Goal: Use online tool/utility: Utilize a website feature to perform a specific function

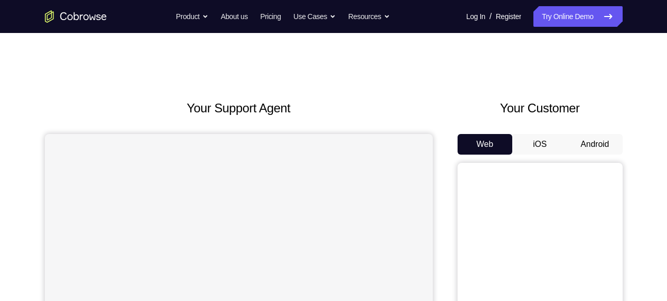
click at [598, 143] on button "Android" at bounding box center [594, 144] width 55 height 21
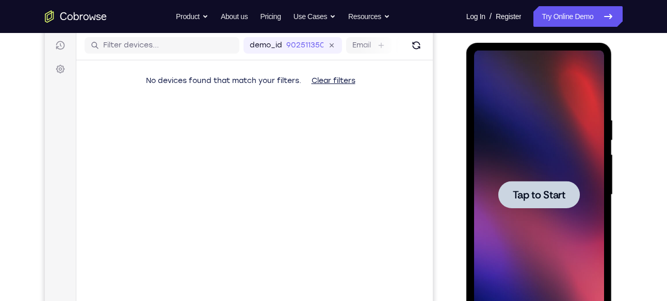
click at [542, 146] on div at bounding box center [539, 195] width 130 height 289
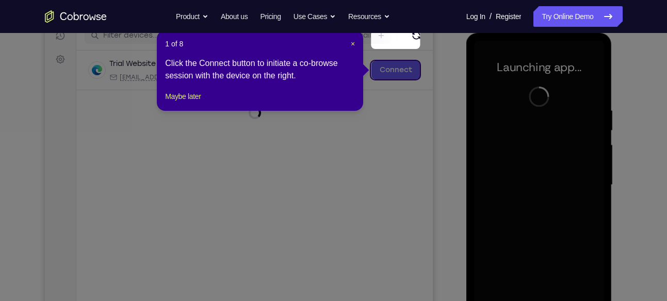
scroll to position [134, 0]
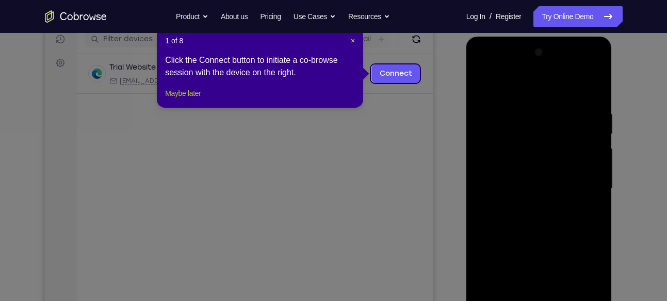
click at [195, 100] on button "Maybe later" at bounding box center [183, 93] width 36 height 12
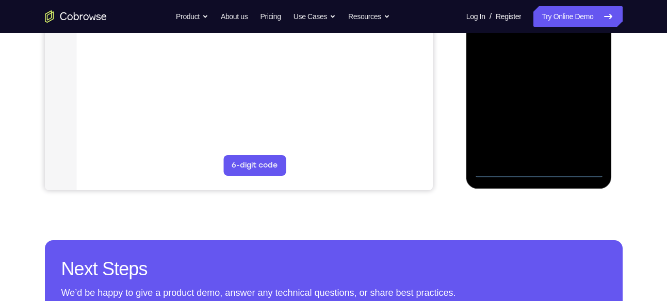
scroll to position [290, 0]
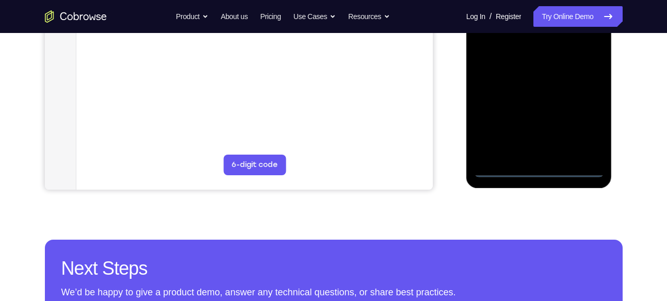
click at [537, 170] on div at bounding box center [539, 33] width 130 height 289
click at [589, 124] on div at bounding box center [539, 33] width 130 height 289
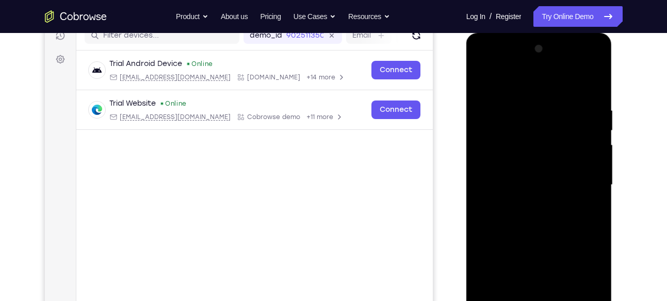
scroll to position [140, 0]
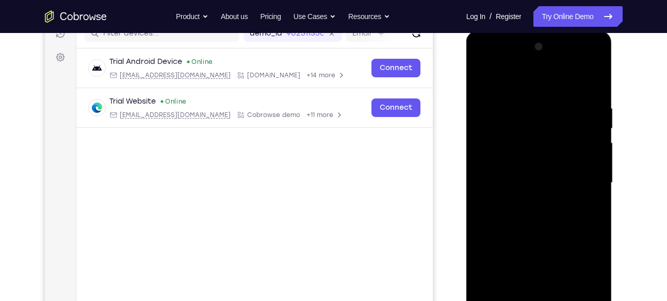
click at [495, 65] on div at bounding box center [539, 183] width 130 height 289
click at [584, 175] on div at bounding box center [539, 183] width 130 height 289
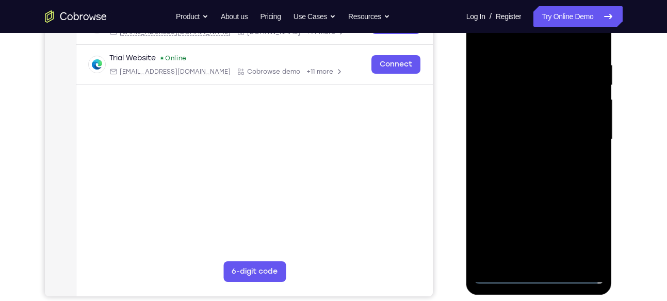
scroll to position [184, 0]
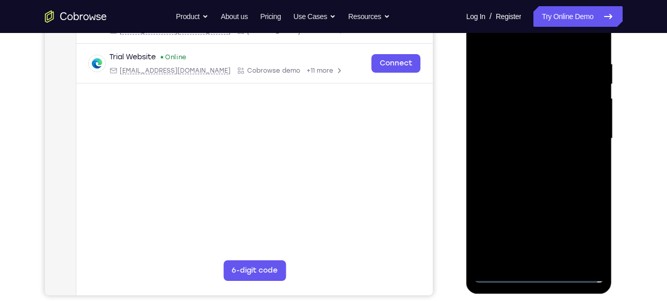
click at [523, 154] on div at bounding box center [539, 138] width 130 height 289
click at [512, 133] on div at bounding box center [539, 138] width 130 height 289
click at [518, 116] on div at bounding box center [539, 138] width 130 height 289
click at [533, 136] on div at bounding box center [539, 138] width 130 height 289
click at [550, 176] on div at bounding box center [539, 138] width 130 height 289
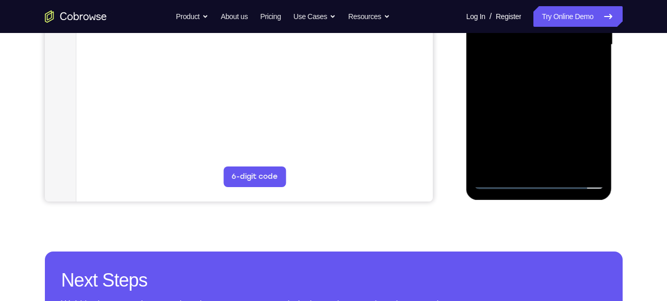
scroll to position [292, 0]
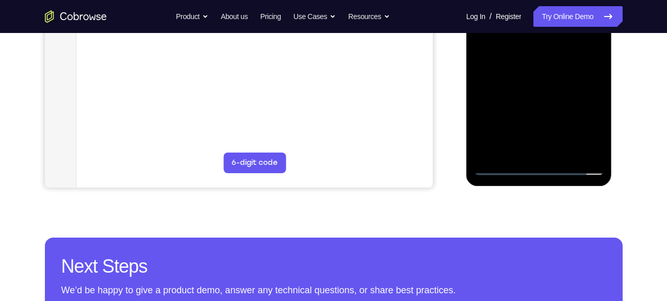
click at [565, 151] on div at bounding box center [539, 31] width 130 height 289
click at [546, 81] on div at bounding box center [539, 31] width 130 height 289
click at [563, 150] on div at bounding box center [539, 31] width 130 height 289
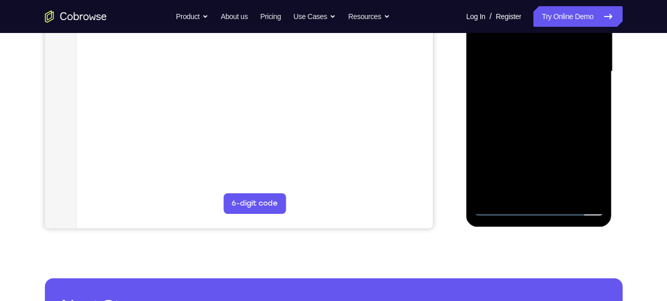
scroll to position [223, 0]
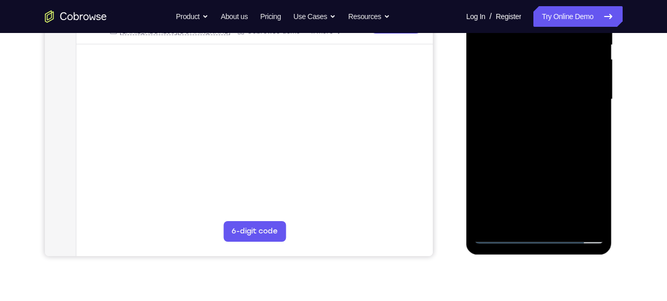
click at [535, 153] on div at bounding box center [539, 99] width 130 height 289
click at [527, 84] on div at bounding box center [539, 99] width 130 height 289
click at [591, 201] on div at bounding box center [539, 99] width 130 height 289
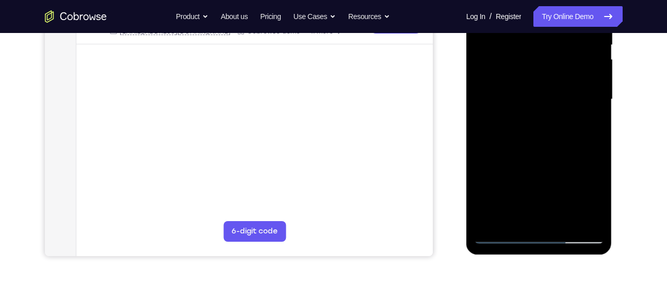
drag, startPoint x: 1085, startPoint y: 141, endPoint x: 592, endPoint y: 199, distance: 496.4
click at [592, 199] on div at bounding box center [539, 99] width 130 height 289
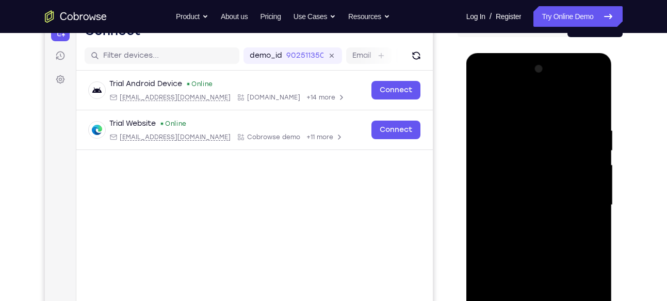
scroll to position [114, 0]
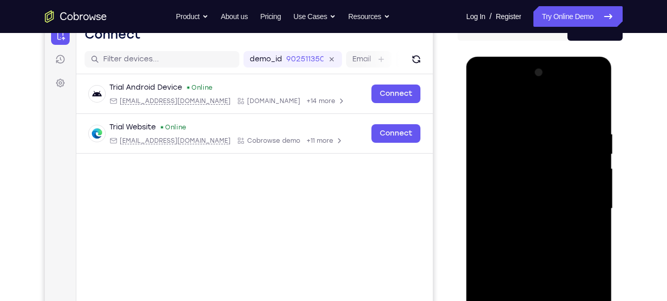
click at [484, 108] on div at bounding box center [539, 208] width 130 height 289
click at [507, 113] on div at bounding box center [539, 208] width 130 height 289
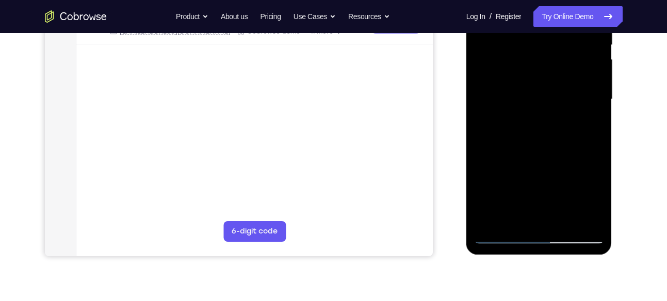
scroll to position [157, 0]
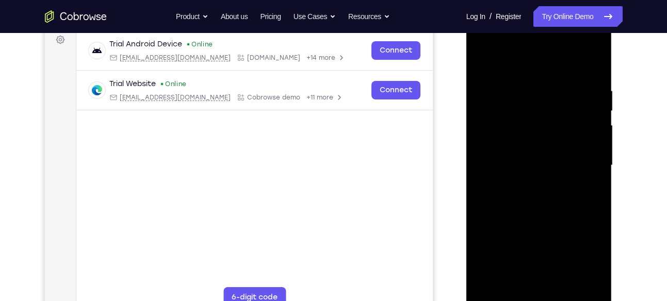
click at [482, 64] on div at bounding box center [539, 165] width 130 height 289
click at [584, 44] on div at bounding box center [539, 165] width 130 height 289
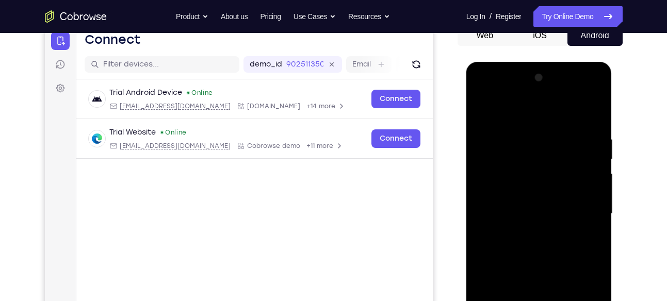
scroll to position [107, 0]
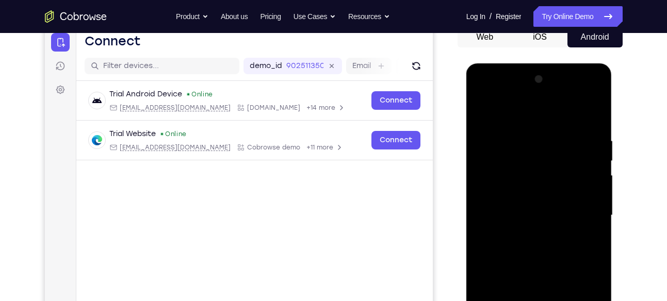
click at [583, 95] on div at bounding box center [539, 215] width 130 height 289
click at [488, 91] on div at bounding box center [539, 215] width 130 height 289
click at [530, 160] on div at bounding box center [539, 215] width 130 height 289
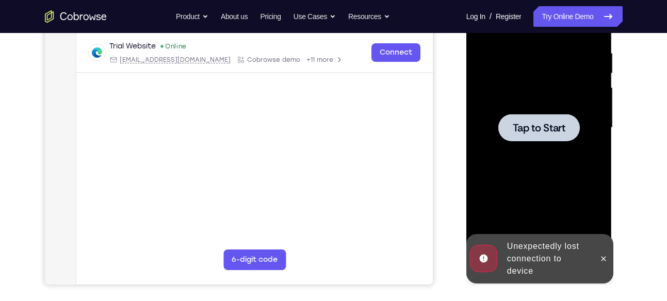
scroll to position [203, 0]
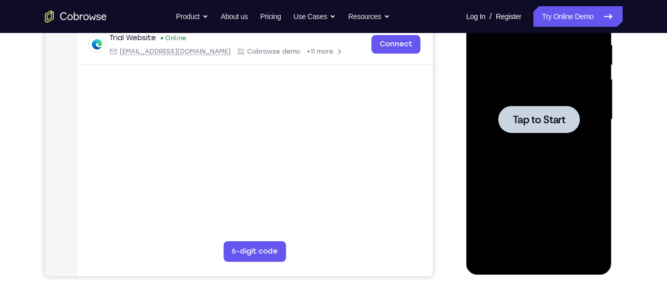
click at [534, 123] on span "Tap to Start" at bounding box center [539, 119] width 53 height 10
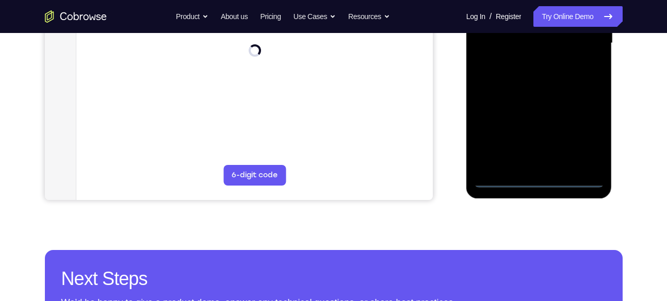
scroll to position [280, 0]
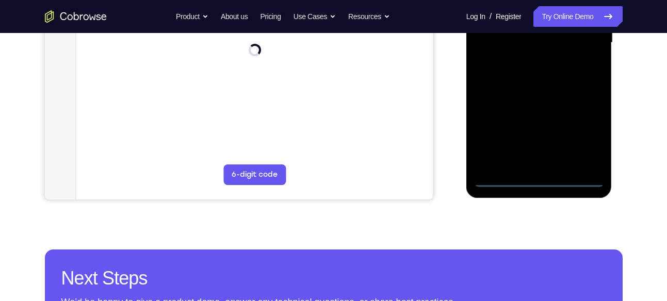
click at [536, 178] on div at bounding box center [539, 42] width 130 height 289
click at [588, 132] on div at bounding box center [539, 42] width 130 height 289
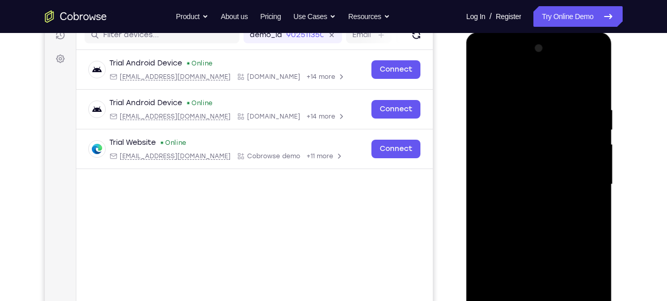
scroll to position [139, 0]
click at [499, 65] on div at bounding box center [539, 184] width 130 height 289
click at [535, 125] on div at bounding box center [539, 184] width 130 height 289
click at [505, 99] on div at bounding box center [539, 184] width 130 height 289
click at [495, 147] on div at bounding box center [539, 184] width 130 height 289
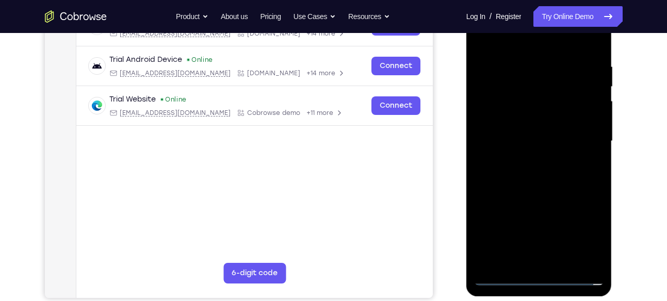
scroll to position [182, 0]
click at [534, 172] on div at bounding box center [539, 140] width 130 height 289
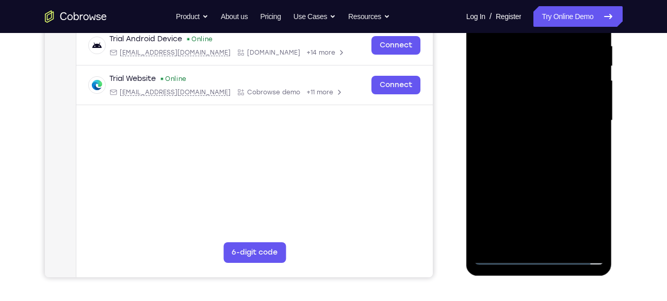
click at [547, 108] on div at bounding box center [539, 120] width 130 height 289
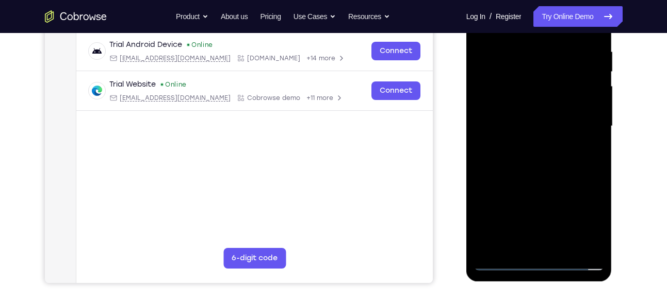
scroll to position [189, 0]
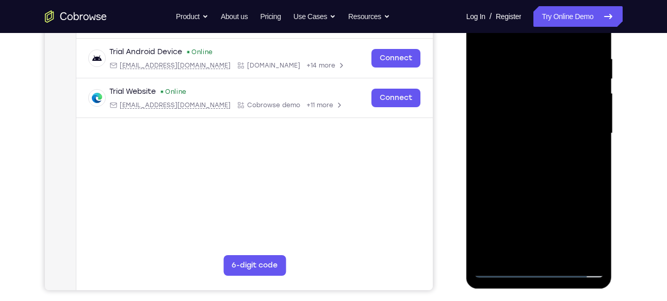
click at [562, 145] on div at bounding box center [539, 133] width 130 height 289
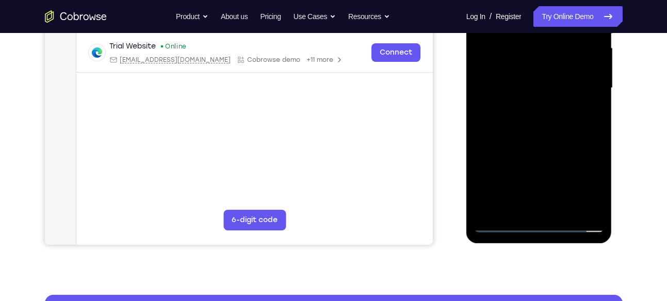
scroll to position [236, 0]
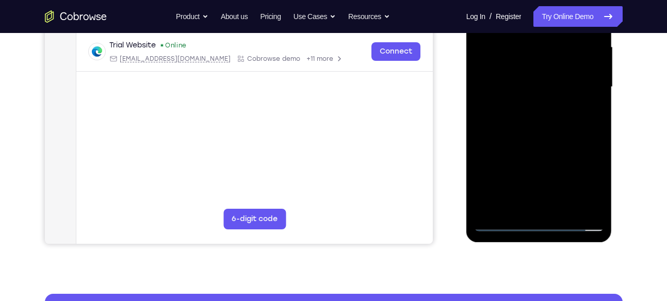
click at [569, 134] on div at bounding box center [539, 87] width 130 height 289
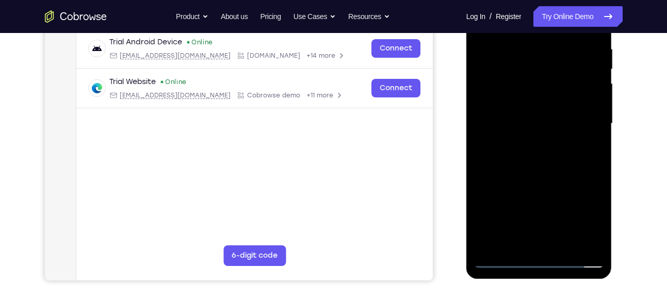
scroll to position [200, 0]
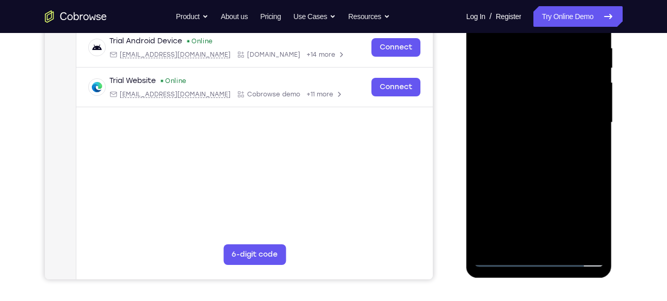
click at [544, 176] on div at bounding box center [539, 122] width 130 height 289
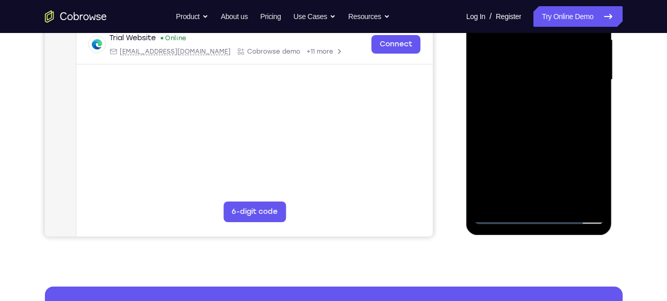
scroll to position [243, 0]
click at [525, 147] on div at bounding box center [539, 79] width 130 height 289
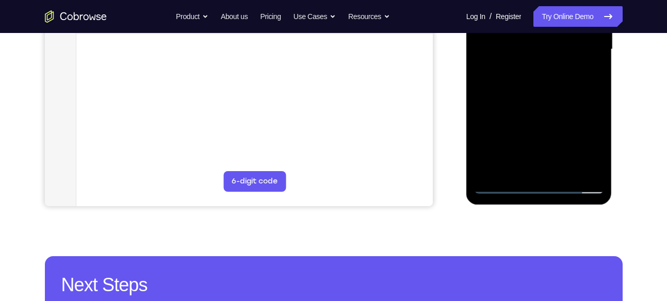
scroll to position [274, 0]
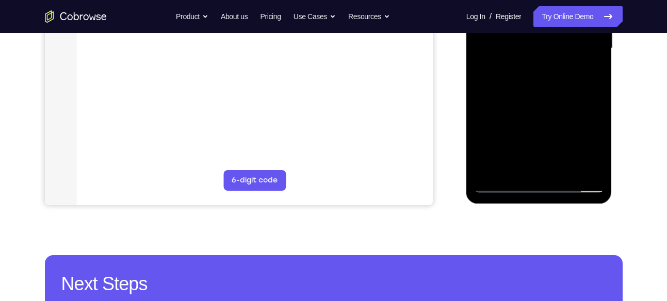
drag, startPoint x: 549, startPoint y: 123, endPoint x: 558, endPoint y: 76, distance: 48.3
click at [558, 76] on div at bounding box center [539, 48] width 130 height 289
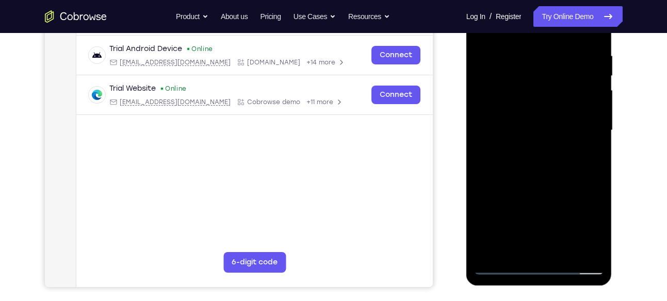
scroll to position [199, 0]
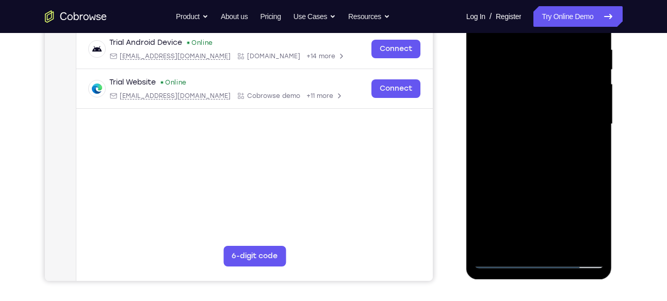
drag, startPoint x: 549, startPoint y: 173, endPoint x: 550, endPoint y: 72, distance: 101.6
click at [550, 72] on div at bounding box center [539, 124] width 130 height 289
drag, startPoint x: 548, startPoint y: 182, endPoint x: 552, endPoint y: 112, distance: 69.7
click at [552, 112] on div at bounding box center [539, 124] width 130 height 289
click at [539, 192] on div at bounding box center [539, 124] width 130 height 289
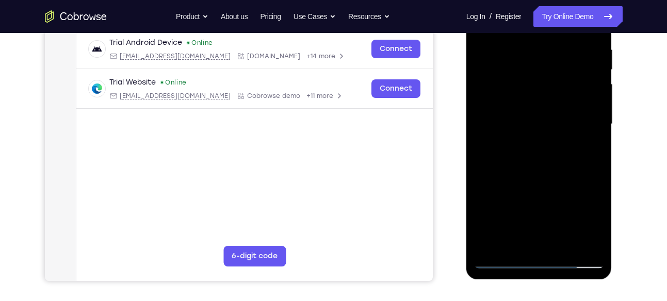
click at [514, 123] on div at bounding box center [539, 124] width 130 height 289
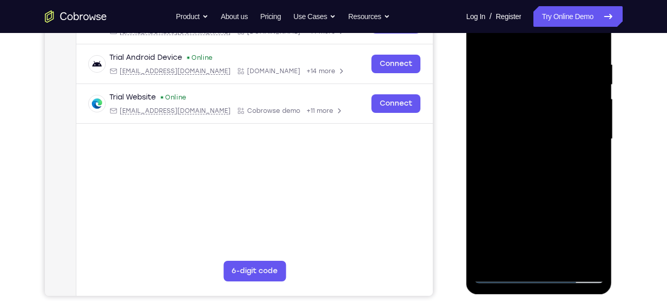
scroll to position [183, 0]
click at [508, 102] on div at bounding box center [539, 139] width 130 height 289
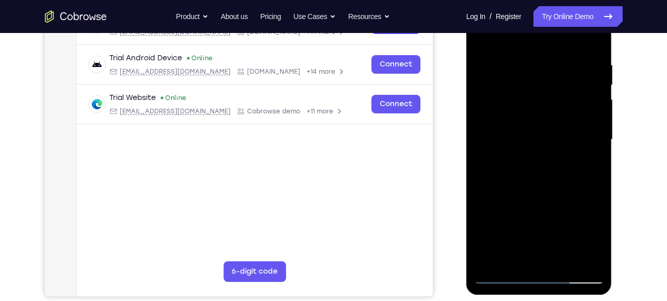
click at [535, 135] on div at bounding box center [539, 139] width 130 height 289
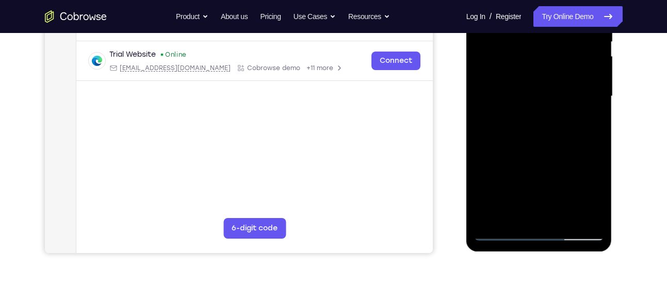
drag, startPoint x: 542, startPoint y: 103, endPoint x: 545, endPoint y: 61, distance: 41.9
click at [545, 61] on div at bounding box center [539, 96] width 130 height 289
click at [574, 106] on div at bounding box center [539, 96] width 130 height 289
drag, startPoint x: 545, startPoint y: 164, endPoint x: 539, endPoint y: 218, distance: 53.9
click at [539, 218] on div at bounding box center [539, 96] width 130 height 289
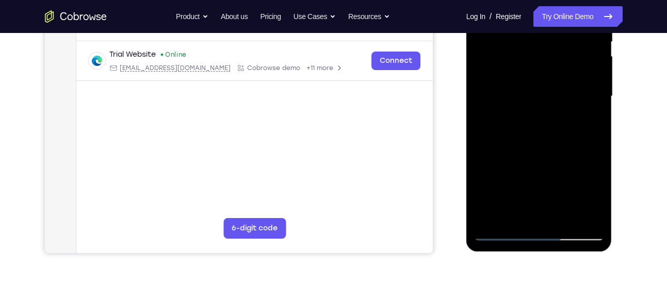
click at [546, 87] on div at bounding box center [539, 96] width 130 height 289
click at [529, 88] on div at bounding box center [539, 96] width 130 height 289
click at [520, 65] on div at bounding box center [539, 96] width 130 height 289
click at [524, 45] on div at bounding box center [539, 96] width 130 height 289
click at [549, 43] on div at bounding box center [539, 96] width 130 height 289
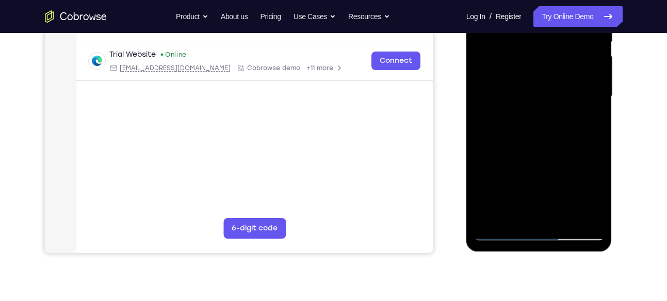
click at [551, 69] on div at bounding box center [539, 96] width 130 height 289
drag, startPoint x: 550, startPoint y: 141, endPoint x: 547, endPoint y: 206, distance: 65.1
click at [547, 206] on div at bounding box center [539, 96] width 130 height 289
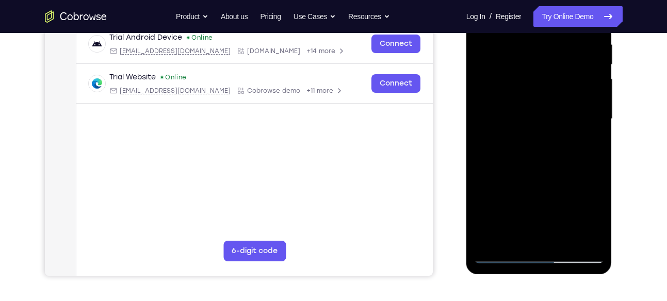
scroll to position [204, 0]
click at [587, 233] on div at bounding box center [539, 118] width 130 height 289
click at [587, 195] on div at bounding box center [539, 118] width 130 height 289
click at [584, 180] on div at bounding box center [539, 118] width 130 height 289
click at [579, 154] on div at bounding box center [539, 118] width 130 height 289
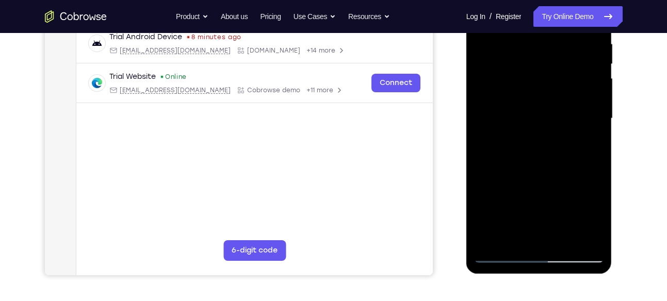
click at [584, 112] on div at bounding box center [539, 118] width 130 height 289
click at [556, 117] on div at bounding box center [539, 118] width 130 height 289
click at [531, 119] on div at bounding box center [539, 118] width 130 height 289
click at [528, 98] on div at bounding box center [539, 118] width 130 height 289
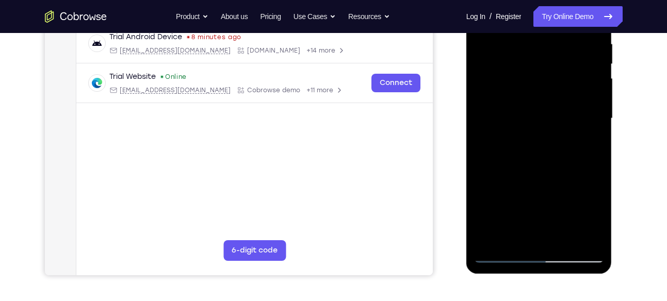
click at [546, 98] on div at bounding box center [539, 118] width 130 height 289
click at [529, 153] on div at bounding box center [539, 118] width 130 height 289
click at [545, 153] on div at bounding box center [539, 118] width 130 height 289
click at [583, 96] on div at bounding box center [539, 118] width 130 height 289
click at [589, 180] on div at bounding box center [539, 118] width 130 height 289
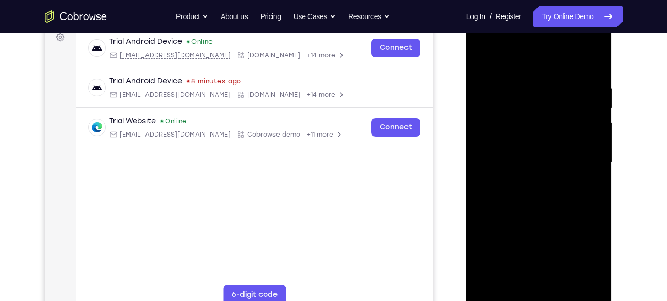
scroll to position [170, 0]
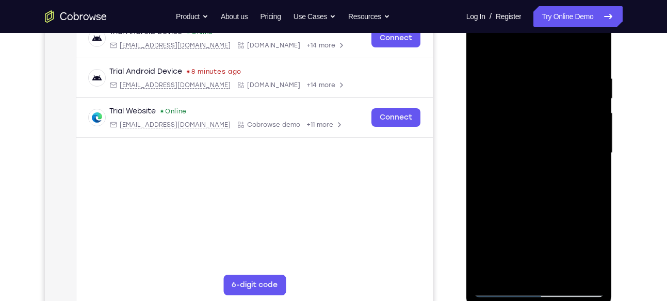
click at [492, 189] on div at bounding box center [539, 153] width 130 height 289
click at [517, 188] on div at bounding box center [539, 153] width 130 height 289
click at [548, 187] on div at bounding box center [539, 153] width 130 height 289
click at [580, 192] on div at bounding box center [539, 153] width 130 height 289
click at [589, 217] on div at bounding box center [539, 153] width 130 height 289
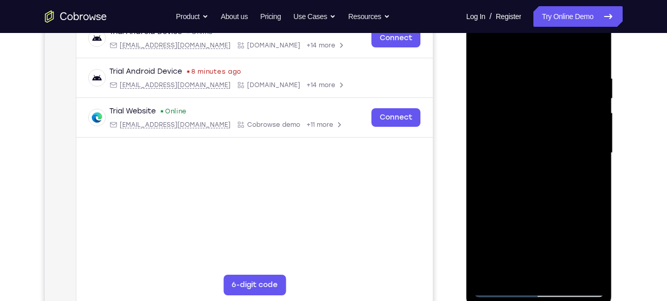
click at [530, 164] on div at bounding box center [539, 153] width 130 height 289
click at [542, 160] on div at bounding box center [539, 153] width 130 height 289
click at [546, 178] on div at bounding box center [539, 153] width 130 height 289
click at [533, 178] on div at bounding box center [539, 153] width 130 height 289
click at [546, 126] on div at bounding box center [539, 153] width 130 height 289
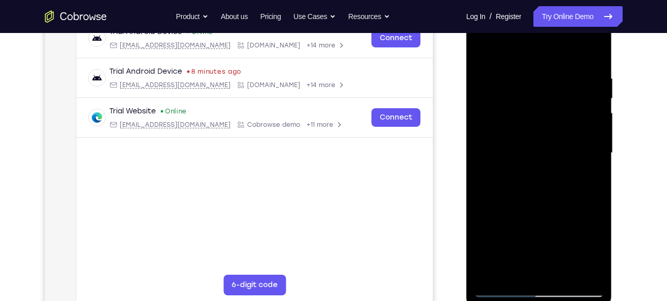
click at [532, 128] on div at bounding box center [539, 153] width 130 height 289
click at [587, 212] on div at bounding box center [539, 153] width 130 height 289
click at [579, 104] on div at bounding box center [539, 153] width 130 height 289
click at [580, 122] on div at bounding box center [539, 153] width 130 height 289
click at [585, 151] on div at bounding box center [539, 153] width 130 height 289
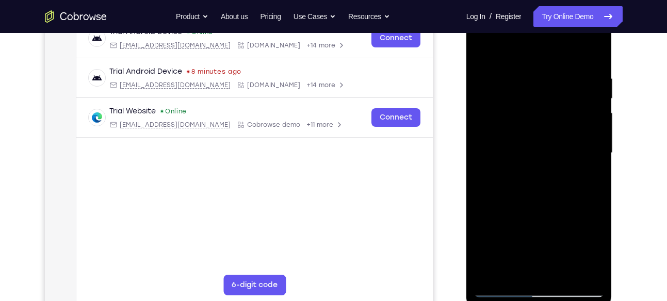
click at [554, 155] on div at bounding box center [539, 153] width 130 height 289
click at [555, 127] on div at bounding box center [539, 153] width 130 height 289
click at [556, 103] on div at bounding box center [539, 153] width 130 height 289
click at [582, 211] on div at bounding box center [539, 153] width 130 height 289
click at [578, 146] on div at bounding box center [539, 153] width 130 height 289
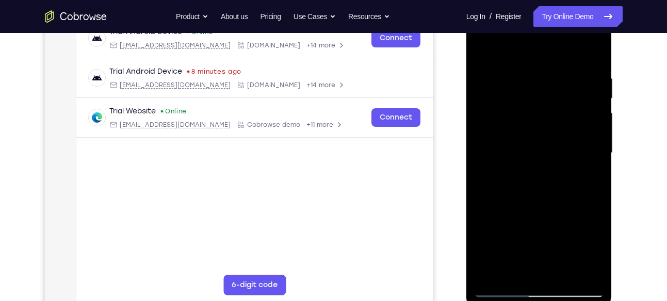
click at [547, 103] on div at bounding box center [539, 153] width 130 height 289
click at [539, 182] on div at bounding box center [539, 153] width 130 height 289
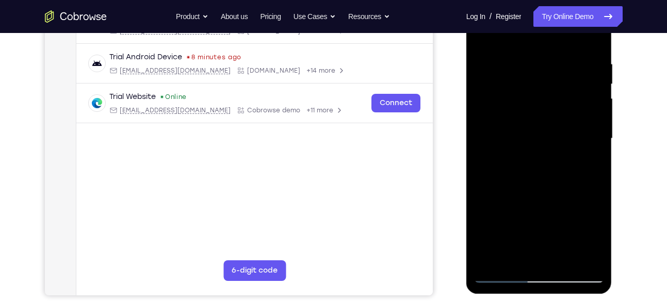
scroll to position [184, 0]
click at [578, 138] on div at bounding box center [539, 138] width 130 height 289
click at [585, 198] on div at bounding box center [539, 138] width 130 height 289
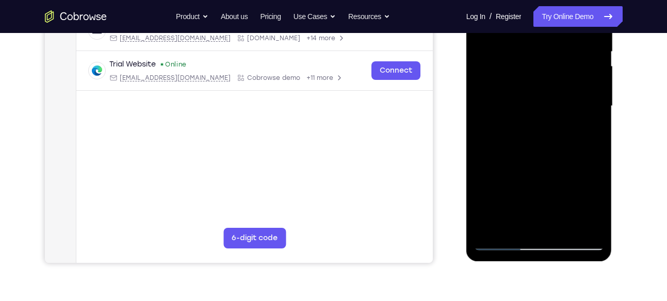
scroll to position [221, 0]
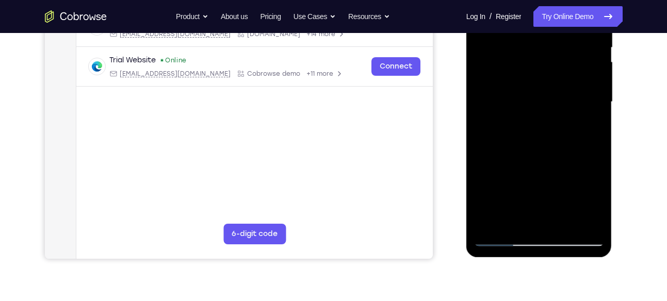
click at [539, 86] on div at bounding box center [539, 102] width 130 height 289
click at [547, 95] on div at bounding box center [539, 102] width 130 height 289
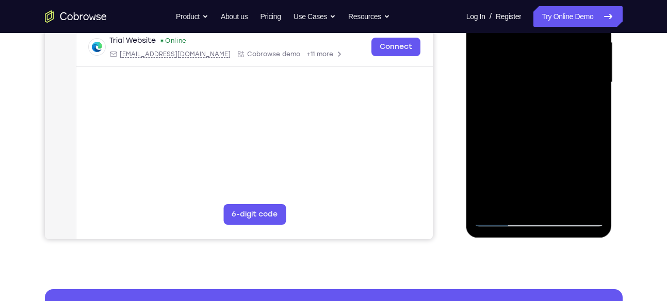
scroll to position [246, 0]
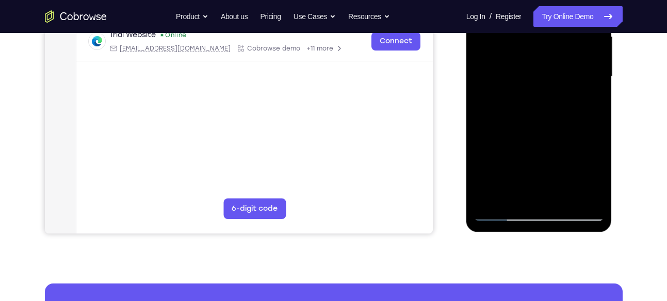
drag, startPoint x: 560, startPoint y: 126, endPoint x: 563, endPoint y: 68, distance: 57.8
click at [563, 68] on div at bounding box center [539, 76] width 130 height 289
drag, startPoint x: 572, startPoint y: 172, endPoint x: 578, endPoint y: 124, distance: 48.2
click at [578, 124] on div at bounding box center [539, 76] width 130 height 289
click at [523, 121] on div at bounding box center [539, 76] width 130 height 289
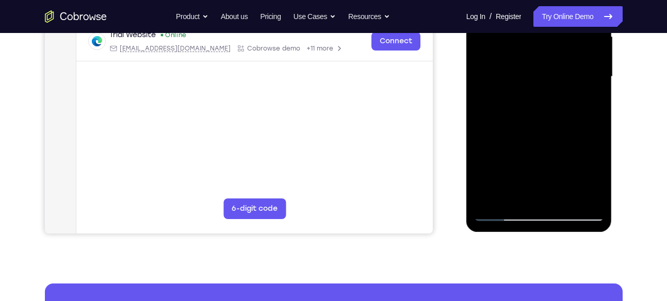
click at [541, 113] on div at bounding box center [539, 76] width 130 height 289
click at [539, 127] on div at bounding box center [539, 76] width 130 height 289
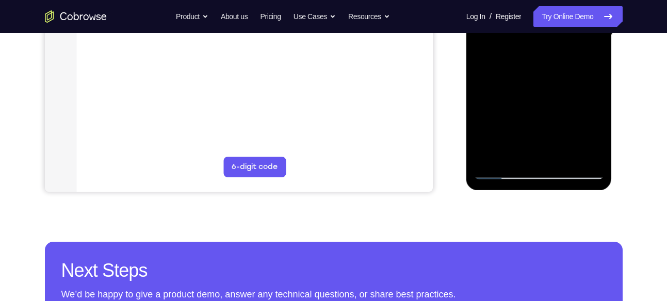
scroll to position [250, 0]
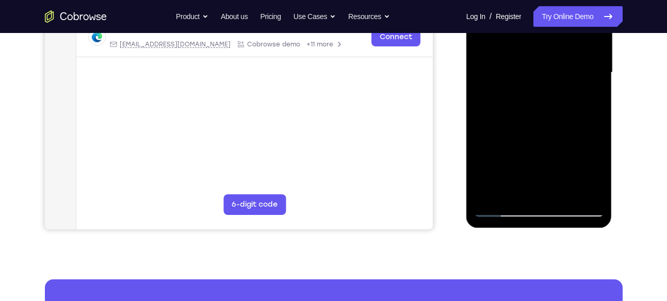
drag, startPoint x: 582, startPoint y: 154, endPoint x: 570, endPoint y: 72, distance: 82.9
click at [570, 72] on div at bounding box center [539, 72] width 130 height 289
drag, startPoint x: 568, startPoint y: 149, endPoint x: 570, endPoint y: 94, distance: 54.7
click at [570, 94] on div at bounding box center [539, 72] width 130 height 289
click at [539, 171] on div at bounding box center [539, 72] width 130 height 289
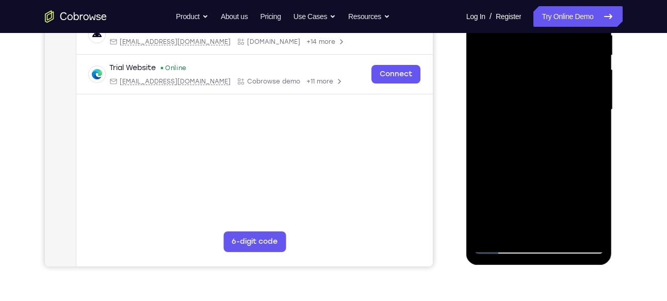
scroll to position [205, 0]
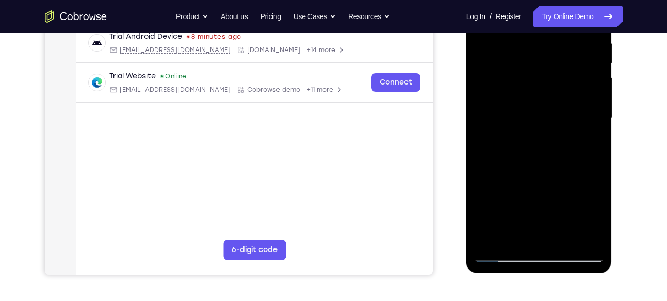
click at [535, 132] on div at bounding box center [539, 118] width 130 height 289
click at [530, 119] on div at bounding box center [539, 118] width 130 height 289
drag, startPoint x: 573, startPoint y: 128, endPoint x: 584, endPoint y: 129, distance: 11.5
click at [584, 129] on div at bounding box center [539, 118] width 130 height 289
click at [571, 121] on div at bounding box center [539, 118] width 130 height 289
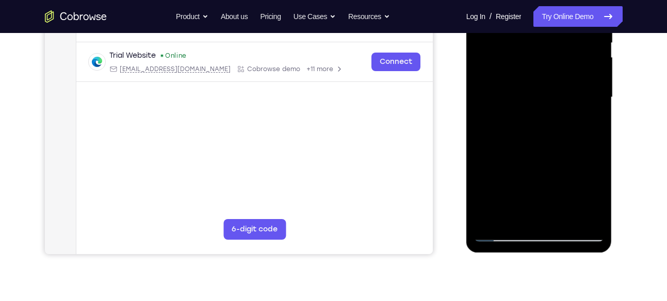
scroll to position [239, 0]
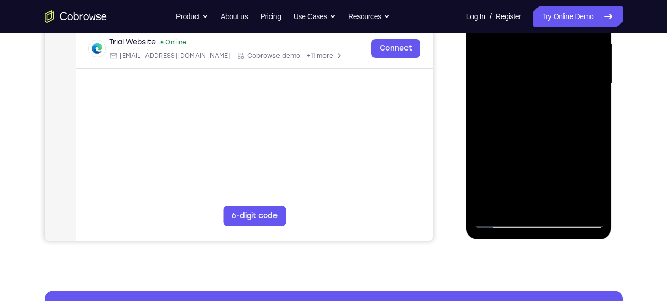
click at [552, 147] on div at bounding box center [539, 84] width 130 height 289
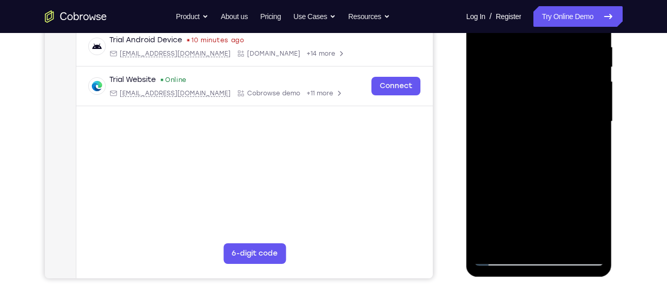
scroll to position [202, 0]
click at [512, 126] on div at bounding box center [539, 121] width 130 height 289
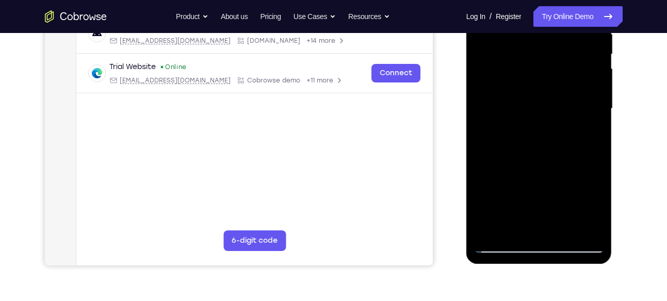
scroll to position [216, 0]
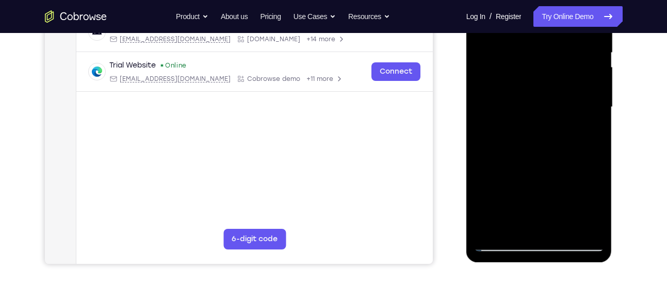
drag, startPoint x: 543, startPoint y: 91, endPoint x: 547, endPoint y: 59, distance: 32.3
click at [547, 59] on div at bounding box center [539, 107] width 130 height 289
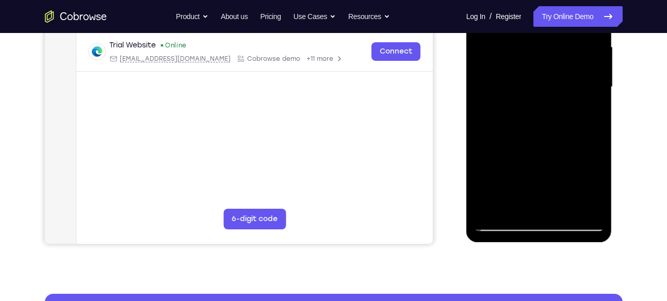
scroll to position [230, 0]
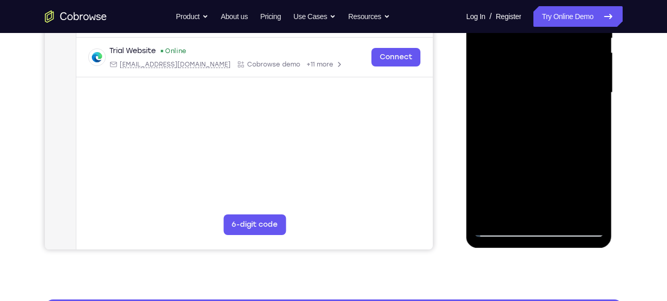
click at [510, 90] on div at bounding box center [539, 92] width 130 height 289
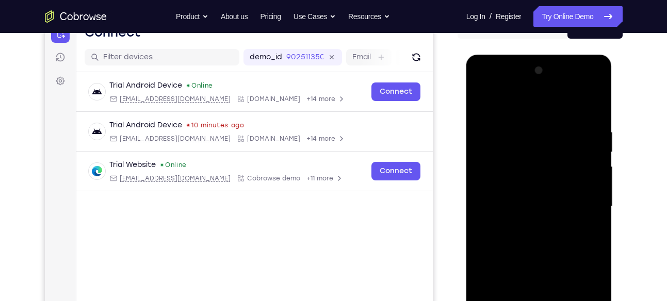
scroll to position [160, 0]
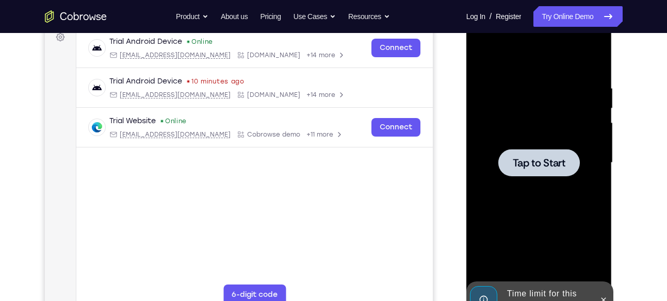
click at [531, 158] on span "Tap to Start" at bounding box center [539, 163] width 53 height 10
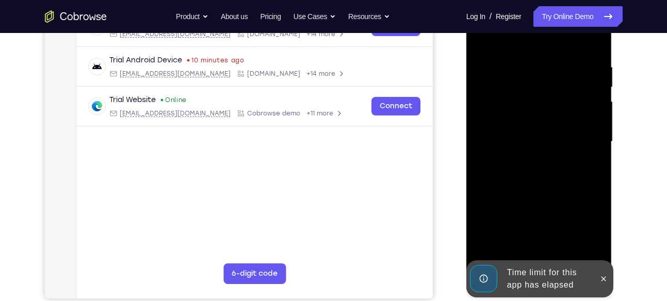
scroll to position [180, 0]
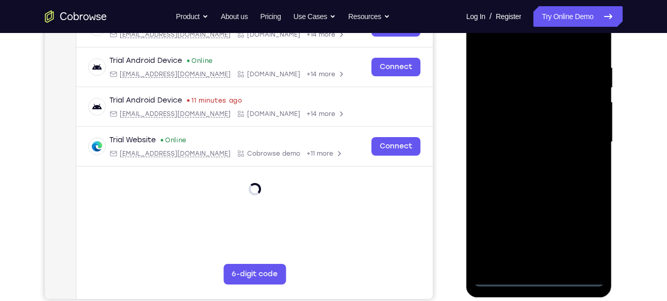
click at [538, 276] on div at bounding box center [539, 142] width 130 height 289
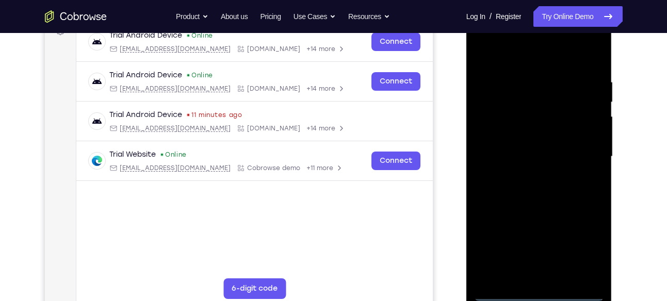
click at [584, 240] on div at bounding box center [539, 156] width 130 height 289
click at [484, 37] on div at bounding box center [539, 156] width 130 height 289
click at [582, 151] on div at bounding box center [539, 156] width 130 height 289
click at [527, 174] on div at bounding box center [539, 156] width 130 height 289
click at [548, 145] on div at bounding box center [539, 156] width 130 height 289
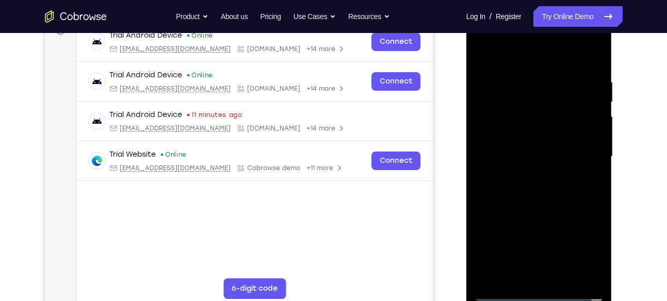
click at [547, 133] on div at bounding box center [539, 156] width 130 height 289
click at [538, 155] on div at bounding box center [539, 156] width 130 height 289
click at [544, 156] on div at bounding box center [539, 156] width 130 height 289
click at [539, 183] on div at bounding box center [539, 156] width 130 height 289
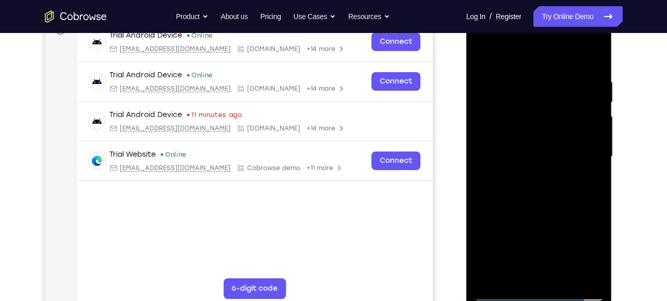
click at [563, 275] on div at bounding box center [539, 156] width 130 height 289
click at [530, 200] on div at bounding box center [539, 156] width 130 height 289
click at [565, 277] on div at bounding box center [539, 156] width 130 height 289
click at [537, 208] on div at bounding box center [539, 156] width 130 height 289
click at [522, 139] on div at bounding box center [539, 156] width 130 height 289
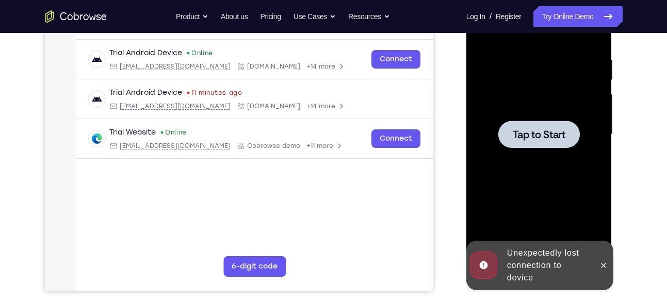
scroll to position [180, 0]
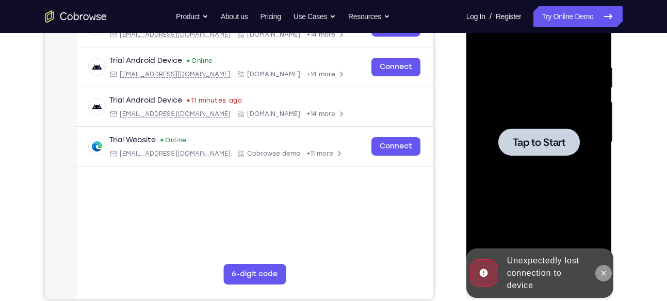
click at [598, 273] on button at bounding box center [603, 273] width 17 height 17
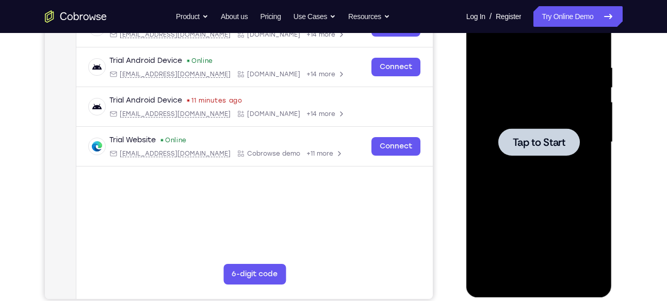
click at [551, 149] on div at bounding box center [538, 141] width 81 height 27
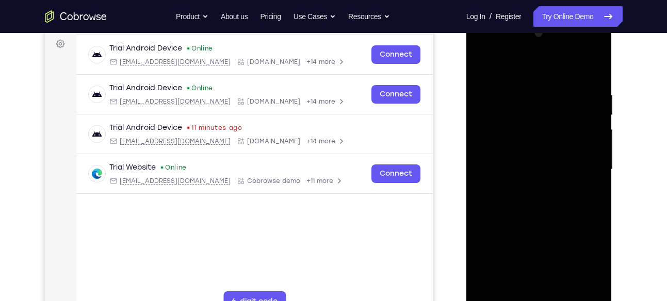
scroll to position [167, 0]
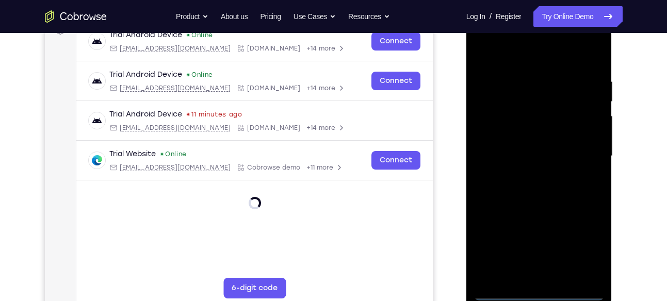
click at [540, 291] on div at bounding box center [539, 156] width 130 height 289
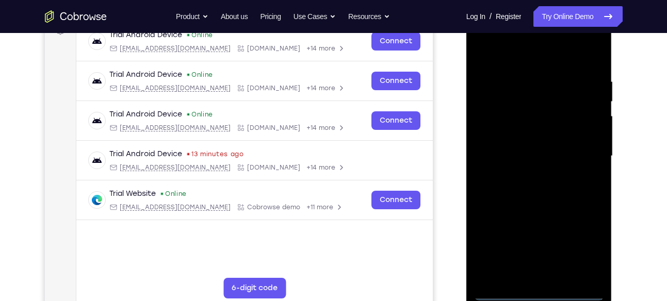
click at [577, 243] on div at bounding box center [539, 156] width 130 height 289
click at [484, 36] on div at bounding box center [539, 156] width 130 height 289
click at [583, 146] on div at bounding box center [539, 156] width 130 height 289
click at [524, 173] on div at bounding box center [539, 156] width 130 height 289
click at [541, 143] on div at bounding box center [539, 156] width 130 height 289
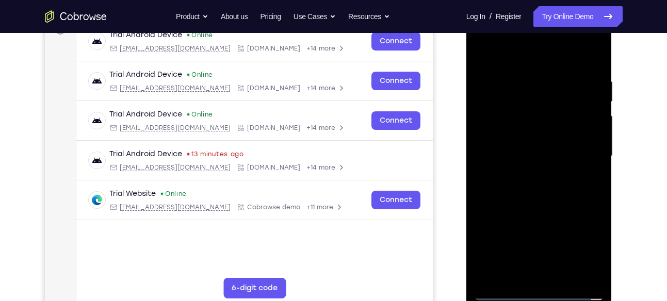
click at [530, 131] on div at bounding box center [539, 156] width 130 height 289
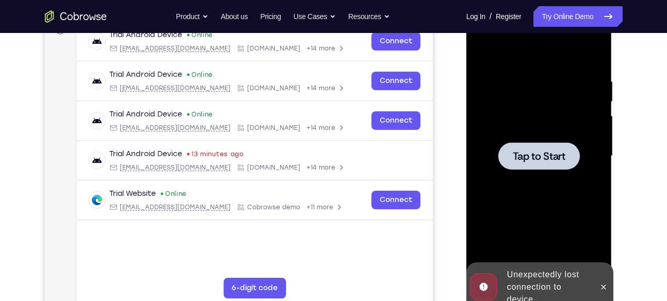
click at [530, 131] on div at bounding box center [539, 156] width 130 height 289
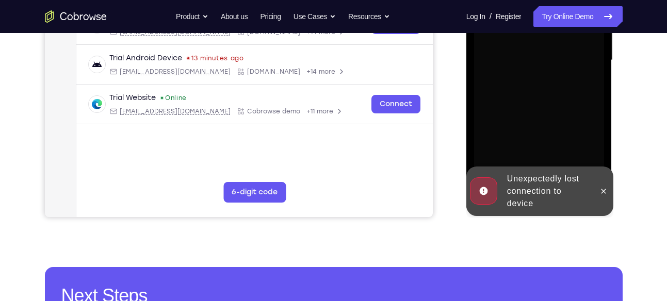
scroll to position [263, 0]
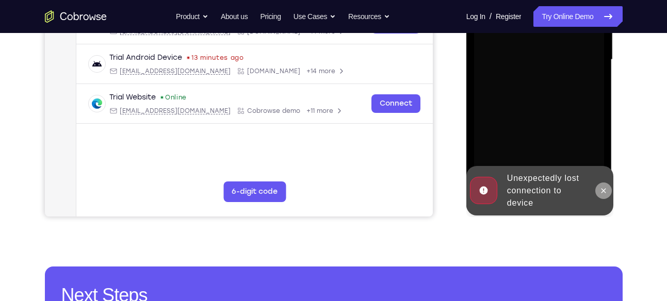
click at [602, 192] on icon at bounding box center [603, 191] width 8 height 8
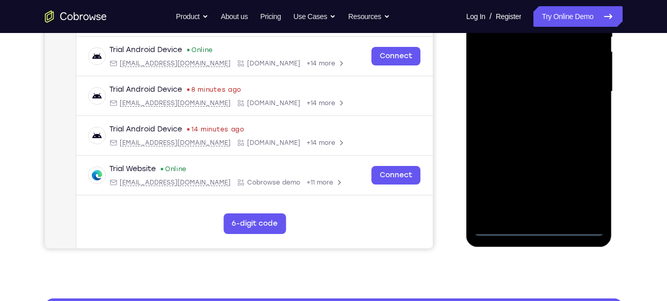
scroll to position [231, 0]
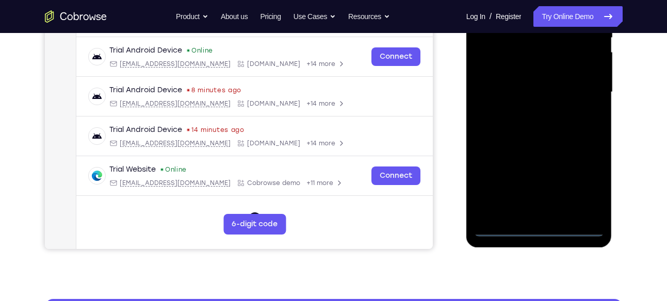
click at [541, 227] on div at bounding box center [539, 92] width 130 height 289
click at [580, 184] on div at bounding box center [539, 92] width 130 height 289
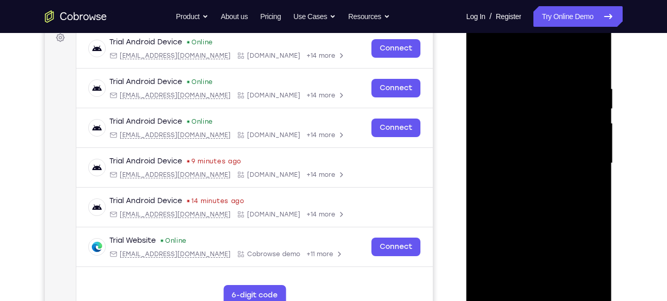
scroll to position [139, 0]
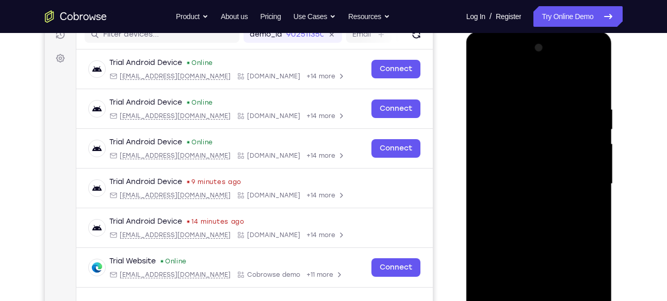
click at [482, 62] on div at bounding box center [539, 184] width 130 height 289
click at [579, 179] on div at bounding box center [539, 184] width 130 height 289
click at [527, 203] on div at bounding box center [539, 184] width 130 height 289
click at [540, 173] on div at bounding box center [539, 184] width 130 height 289
click at [541, 166] on div at bounding box center [539, 184] width 130 height 289
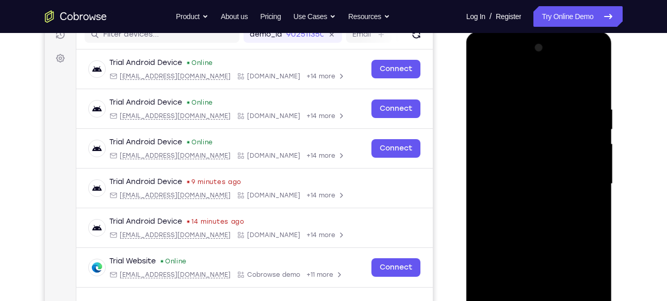
click at [538, 182] on div at bounding box center [539, 184] width 130 height 289
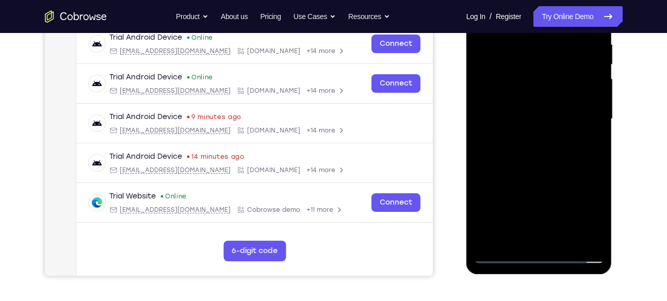
scroll to position [203, 0]
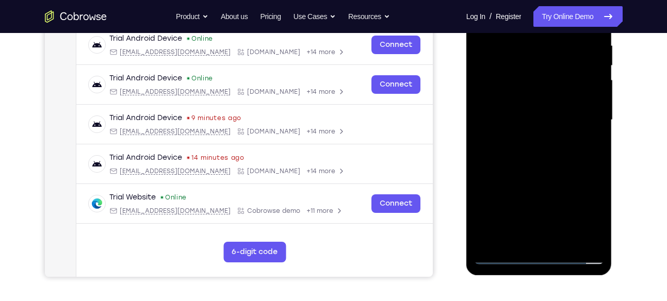
click at [539, 166] on div at bounding box center [539, 120] width 130 height 289
click at [561, 240] on div at bounding box center [539, 120] width 130 height 289
click at [543, 173] on div at bounding box center [539, 120] width 130 height 289
click at [518, 100] on div at bounding box center [539, 120] width 130 height 289
click at [593, 219] on div at bounding box center [539, 120] width 130 height 289
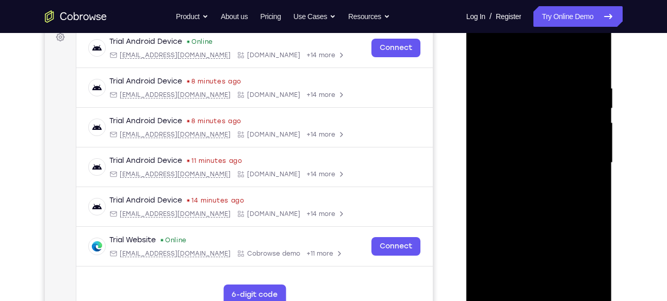
scroll to position [160, 0]
click at [592, 186] on div at bounding box center [539, 162] width 130 height 289
drag, startPoint x: 542, startPoint y: 146, endPoint x: 506, endPoint y: 186, distance: 53.3
click at [506, 186] on div at bounding box center [539, 162] width 130 height 289
drag, startPoint x: 501, startPoint y: 152, endPoint x: 518, endPoint y: 89, distance: 64.8
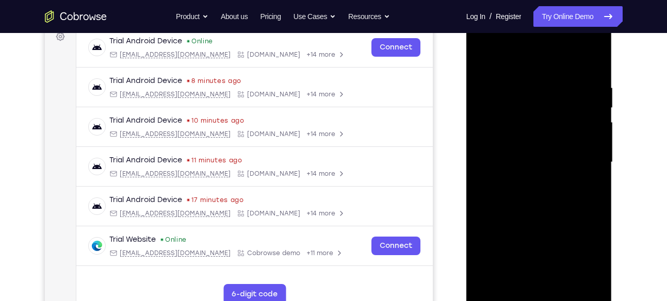
click at [518, 89] on div at bounding box center [539, 162] width 130 height 289
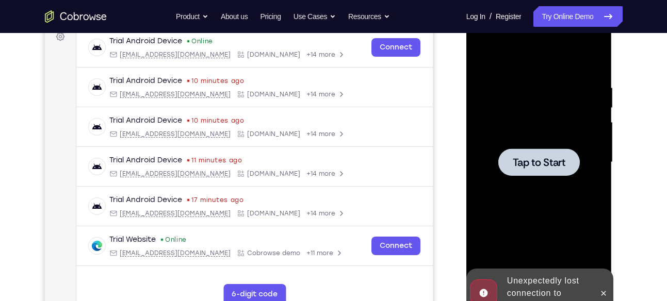
click at [529, 104] on div at bounding box center [539, 162] width 130 height 289
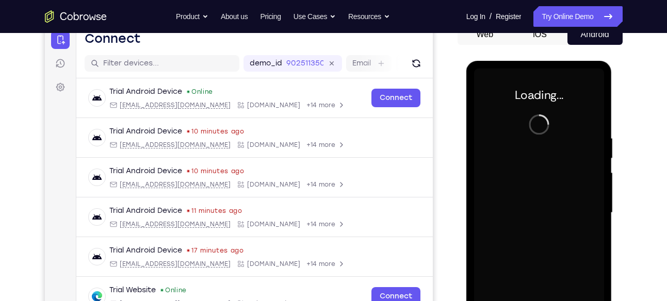
scroll to position [109, 0]
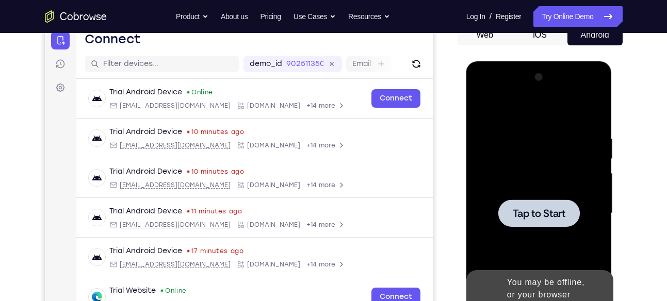
click at [524, 211] on span "Tap to Start" at bounding box center [539, 213] width 53 height 10
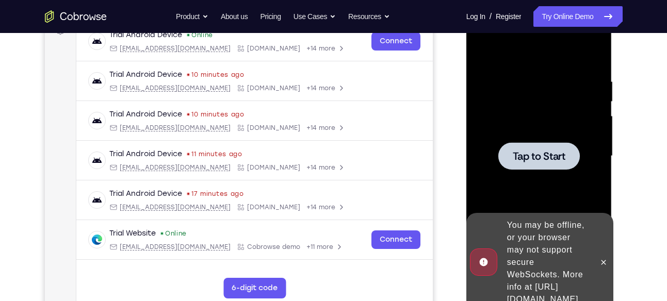
scroll to position [167, 0]
click at [609, 255] on button at bounding box center [603, 262] width 17 height 17
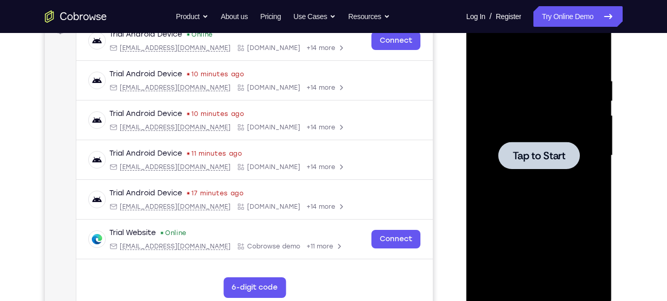
click at [545, 131] on div at bounding box center [539, 155] width 130 height 289
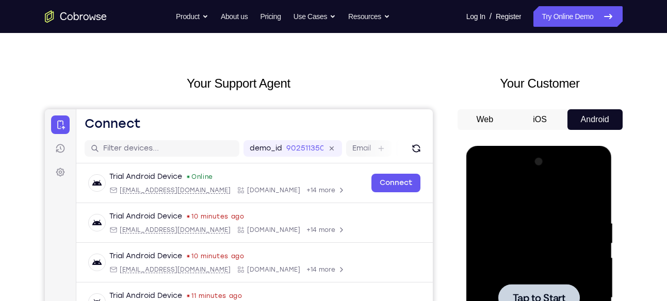
scroll to position [24, 0]
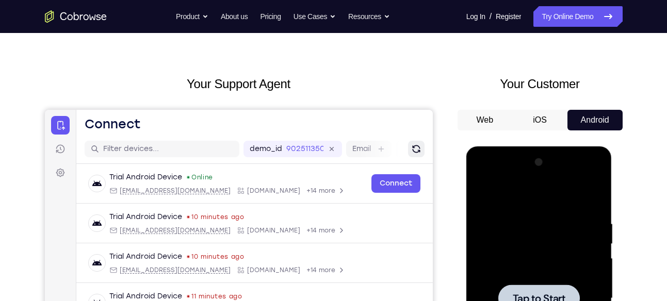
click at [416, 150] on icon "Refresh" at bounding box center [415, 149] width 10 height 10
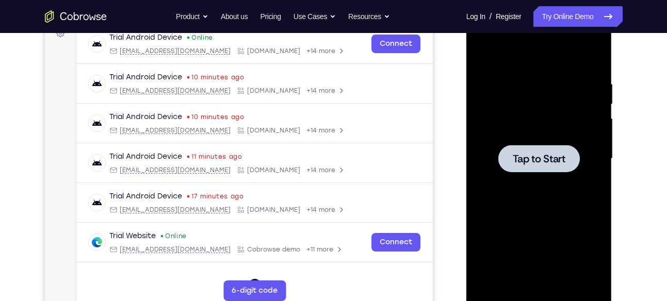
scroll to position [165, 0]
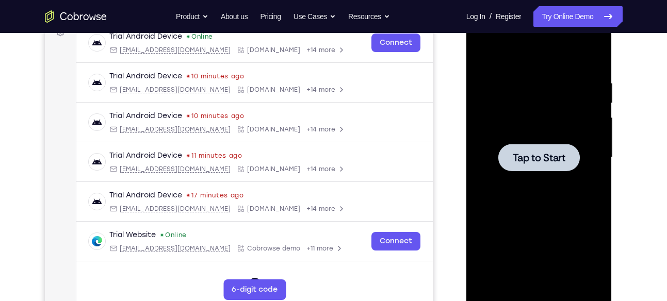
click at [515, 159] on span "Tap to Start" at bounding box center [539, 158] width 53 height 10
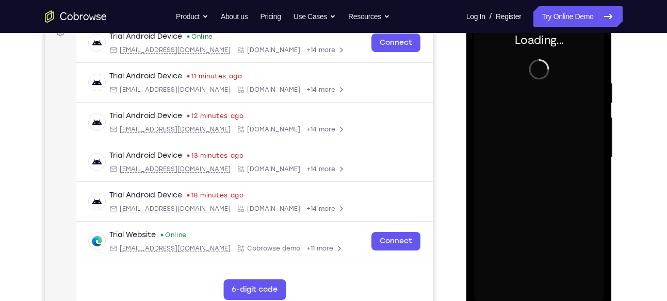
click at [515, 159] on div at bounding box center [539, 157] width 130 height 289
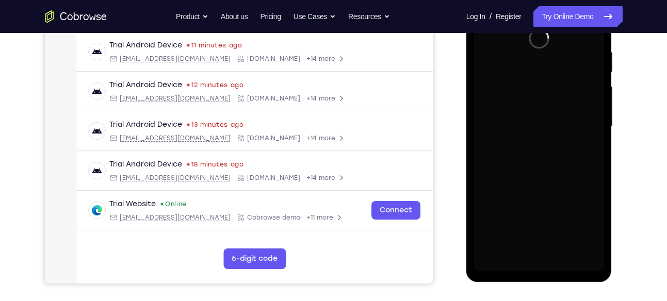
scroll to position [197, 0]
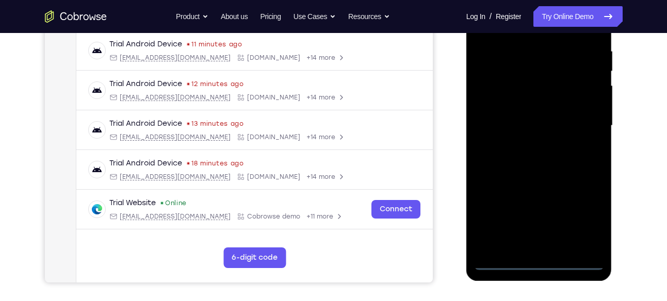
click at [540, 259] on div at bounding box center [539, 125] width 130 height 289
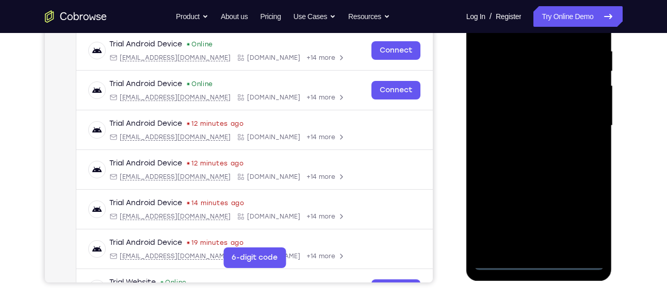
click at [583, 217] on div at bounding box center [539, 125] width 130 height 289
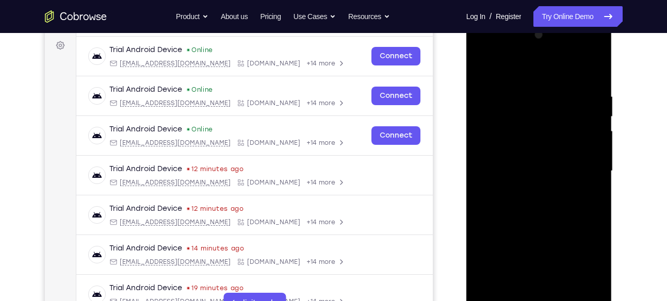
scroll to position [151, 0]
click at [482, 51] on div at bounding box center [539, 171] width 130 height 289
click at [586, 165] on div at bounding box center [539, 171] width 130 height 289
click at [548, 291] on div at bounding box center [539, 171] width 130 height 289
click at [552, 157] on div at bounding box center [539, 171] width 130 height 289
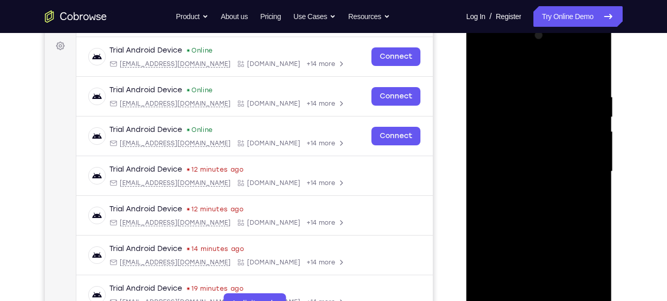
click at [534, 146] on div at bounding box center [539, 171] width 130 height 289
click at [531, 170] on div at bounding box center [539, 171] width 130 height 289
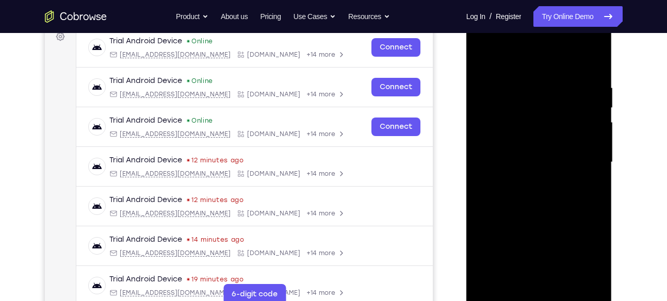
scroll to position [169, 0]
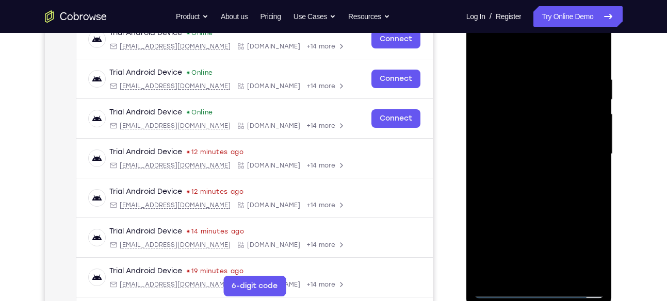
click at [552, 202] on div at bounding box center [539, 154] width 130 height 289
click at [565, 274] on div at bounding box center [539, 154] width 130 height 289
click at [527, 209] on div at bounding box center [539, 154] width 130 height 289
click at [522, 135] on div at bounding box center [539, 154] width 130 height 289
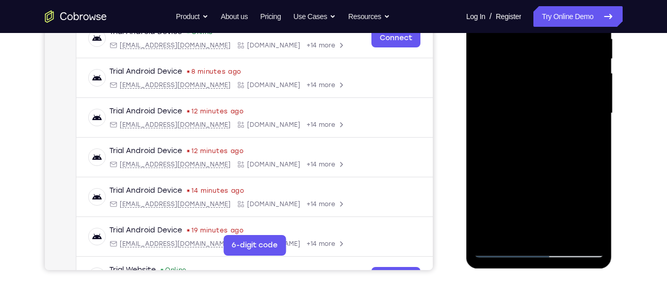
scroll to position [167, 0]
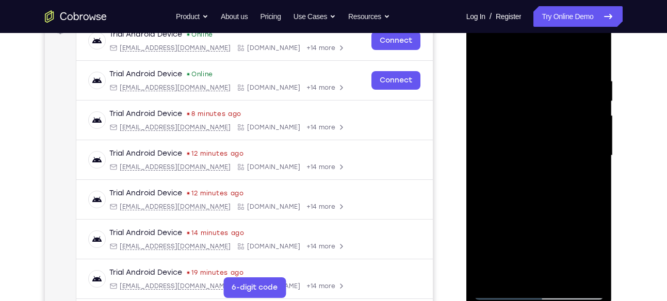
drag, startPoint x: 546, startPoint y: 91, endPoint x: 543, endPoint y: 159, distance: 68.7
click at [543, 159] on div at bounding box center [539, 155] width 130 height 289
drag, startPoint x: 541, startPoint y: 102, endPoint x: 535, endPoint y: 140, distance: 38.6
click at [535, 140] on div at bounding box center [539, 155] width 130 height 289
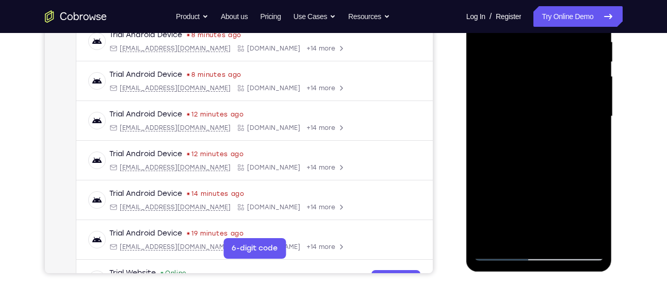
drag, startPoint x: 547, startPoint y: 104, endPoint x: 550, endPoint y: 44, distance: 59.4
click at [550, 44] on div at bounding box center [539, 116] width 130 height 289
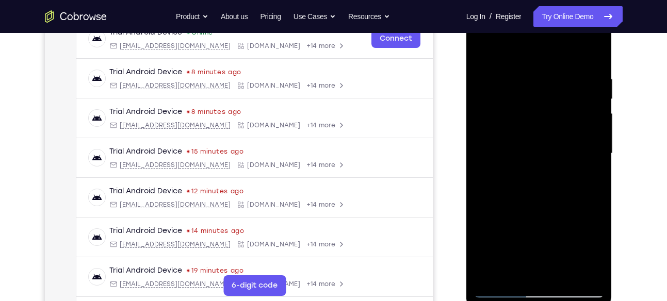
scroll to position [169, 0]
click at [484, 54] on div at bounding box center [539, 154] width 130 height 289
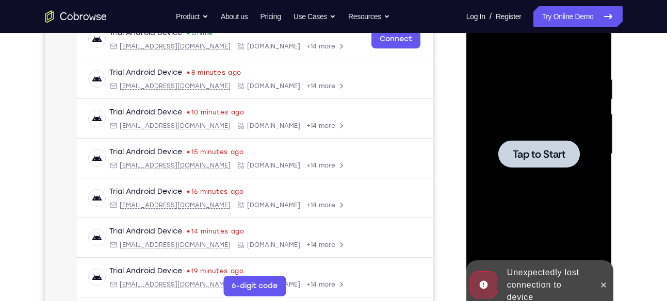
click at [529, 106] on div at bounding box center [539, 154] width 130 height 289
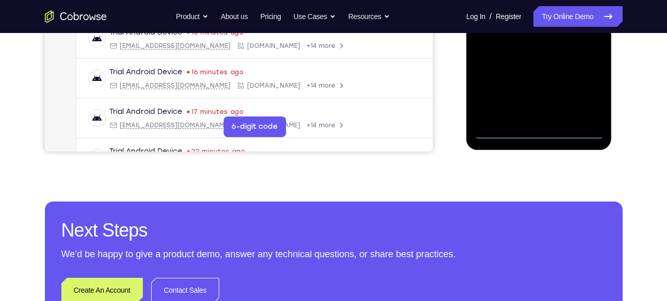
scroll to position [327, 0]
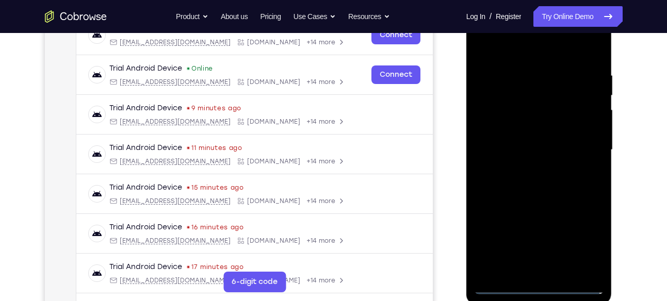
scroll to position [161, 0]
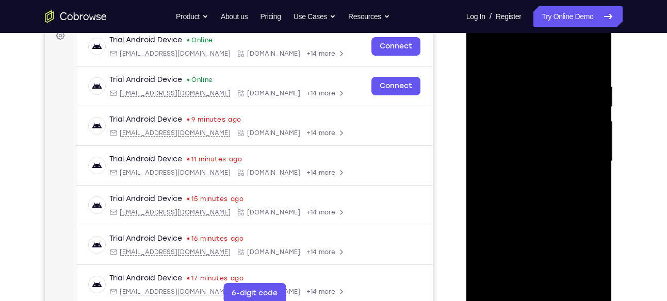
click at [491, 44] on div at bounding box center [539, 161] width 130 height 289
click at [584, 158] on div at bounding box center [539, 161] width 130 height 289
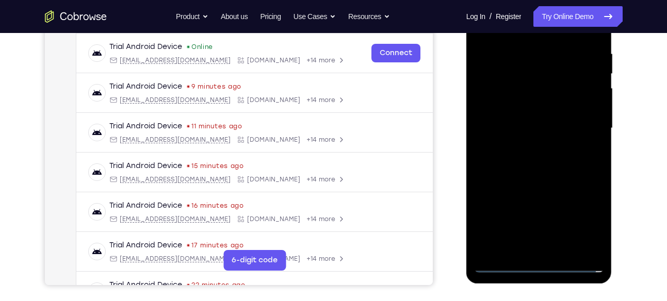
click at [526, 147] on div at bounding box center [539, 128] width 130 height 289
click at [515, 128] on div at bounding box center [539, 128] width 130 height 289
click at [524, 111] on div at bounding box center [539, 128] width 130 height 289
click at [536, 125] on div at bounding box center [539, 128] width 130 height 289
click at [536, 160] on div at bounding box center [539, 128] width 130 height 289
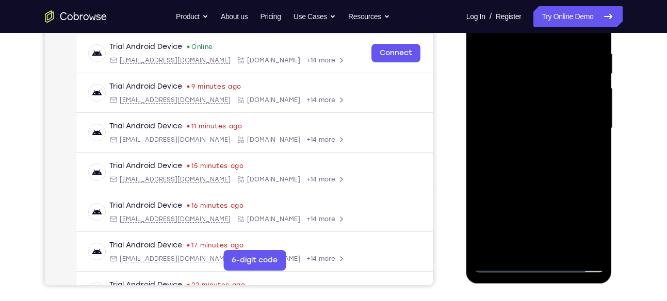
click at [536, 160] on div at bounding box center [539, 128] width 130 height 289
click at [533, 181] on div at bounding box center [539, 128] width 130 height 289
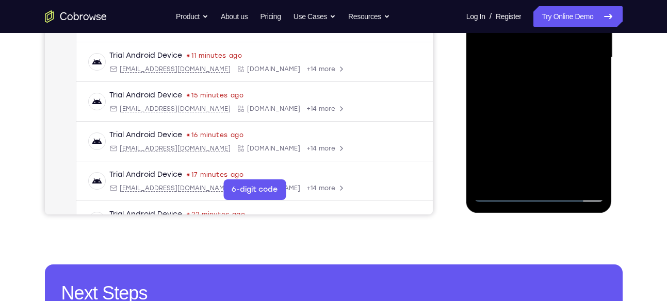
scroll to position [275, 0]
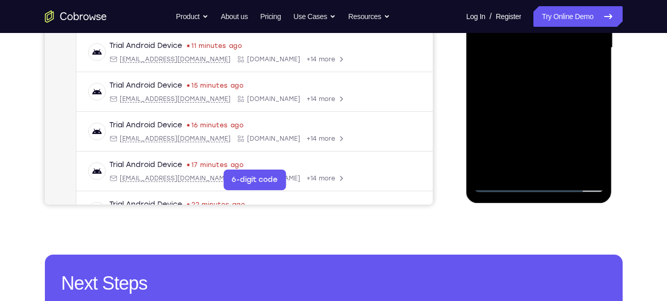
click at [563, 168] on div at bounding box center [539, 48] width 130 height 289
click at [549, 101] on div at bounding box center [539, 48] width 130 height 289
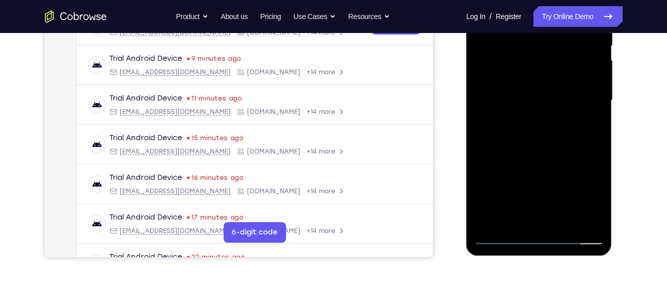
scroll to position [222, 0]
click at [535, 84] on div at bounding box center [539, 101] width 130 height 289
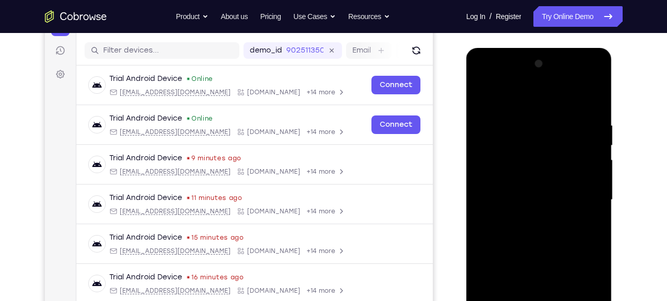
scroll to position [122, 0]
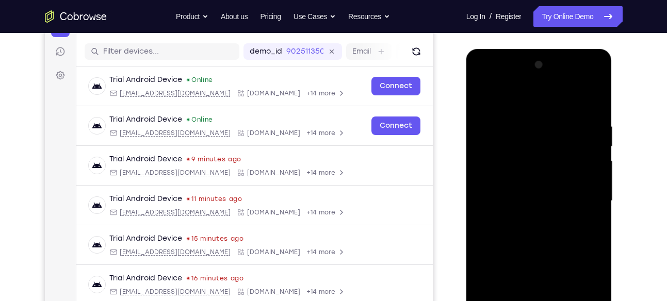
click at [513, 95] on div at bounding box center [539, 201] width 130 height 289
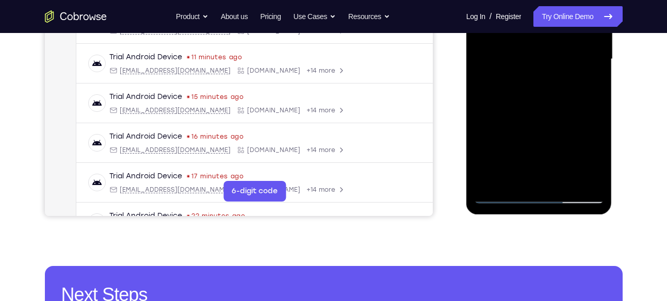
scroll to position [264, 0]
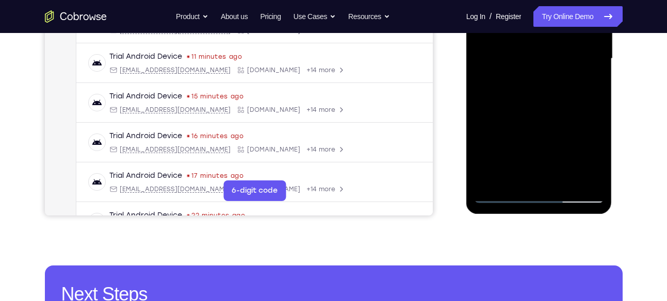
click at [505, 133] on div at bounding box center [539, 58] width 130 height 289
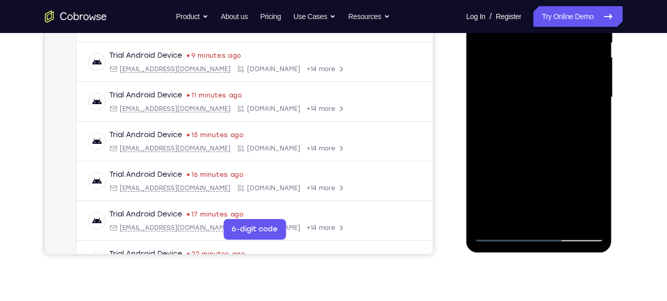
scroll to position [220, 0]
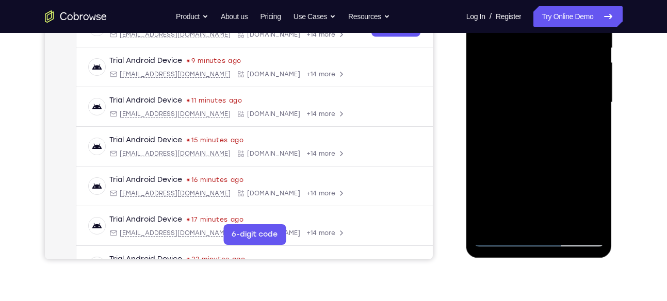
click at [596, 104] on div at bounding box center [539, 102] width 130 height 289
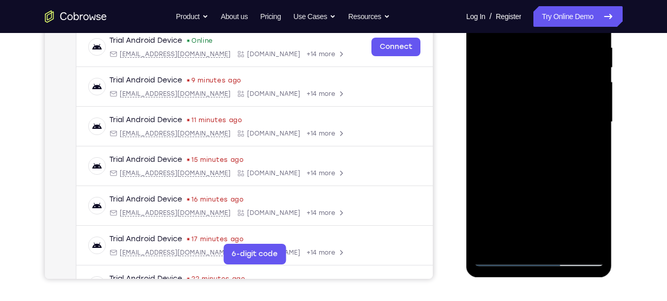
scroll to position [200, 0]
click at [598, 125] on div at bounding box center [539, 122] width 130 height 289
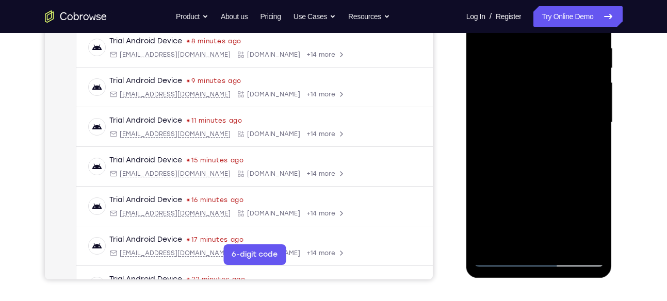
click at [598, 125] on div at bounding box center [539, 122] width 130 height 289
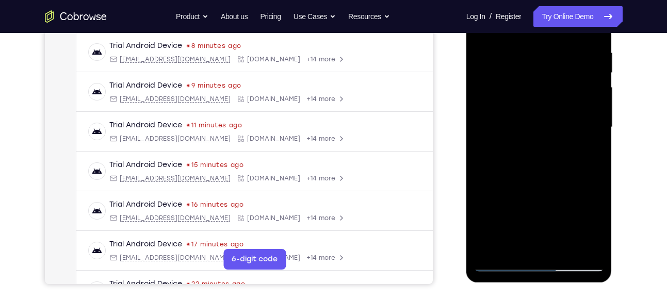
scroll to position [195, 0]
click at [598, 129] on div at bounding box center [539, 127] width 130 height 289
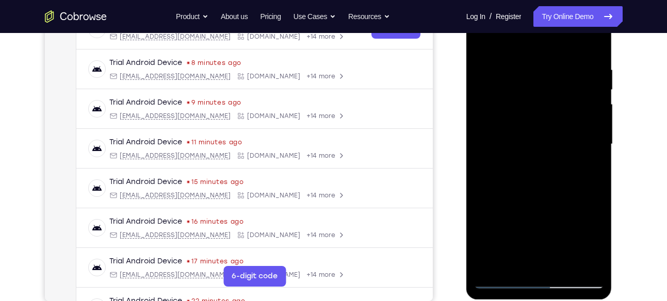
scroll to position [163, 0]
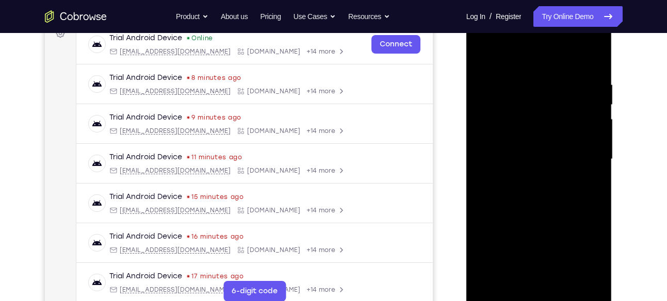
click at [484, 54] on div at bounding box center [539, 159] width 130 height 289
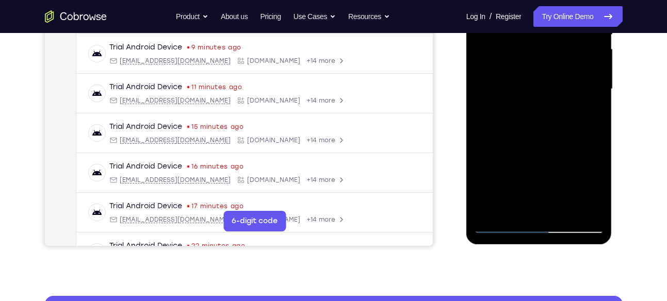
scroll to position [254, 0]
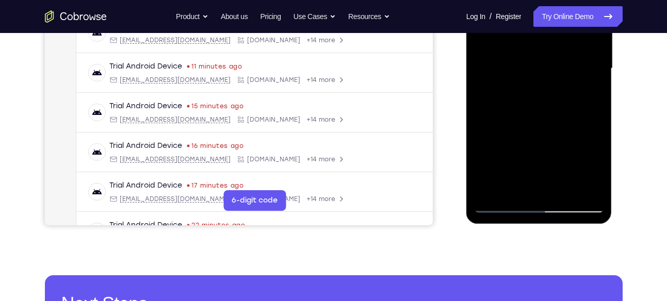
click at [500, 150] on div at bounding box center [539, 68] width 130 height 289
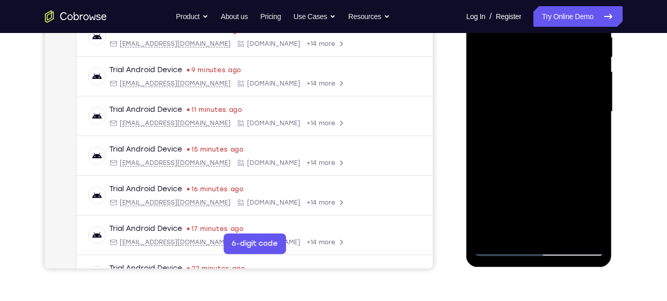
scroll to position [208, 0]
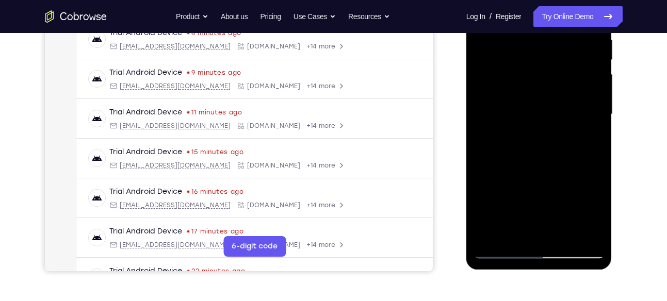
click at [600, 116] on div at bounding box center [539, 114] width 130 height 289
click at [598, 117] on div at bounding box center [539, 114] width 130 height 289
click at [596, 116] on div at bounding box center [539, 114] width 130 height 289
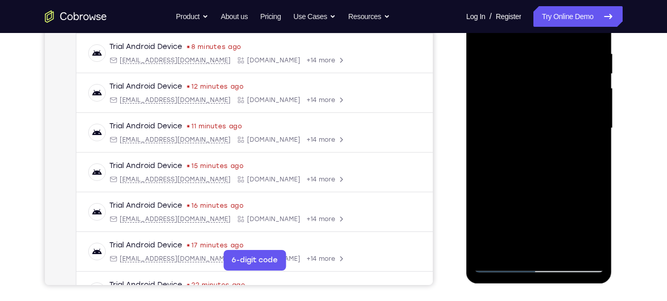
scroll to position [193, 0]
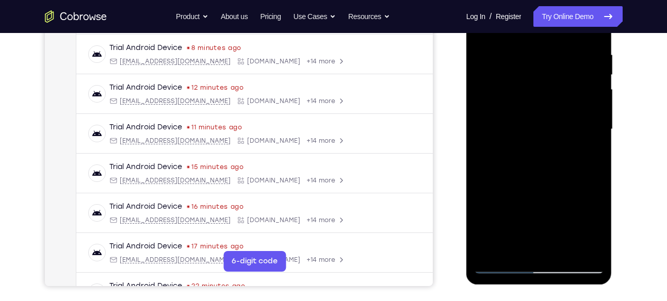
click at [595, 132] on div at bounding box center [539, 129] width 130 height 289
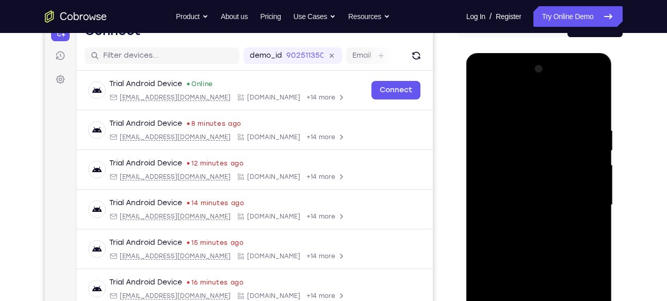
scroll to position [117, 0]
click at [484, 103] on div at bounding box center [539, 205] width 130 height 289
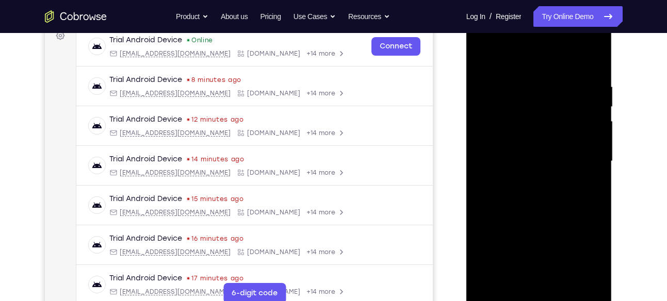
scroll to position [147, 0]
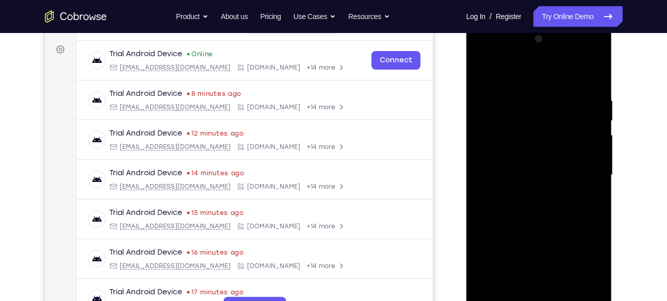
click at [482, 71] on div at bounding box center [539, 175] width 130 height 289
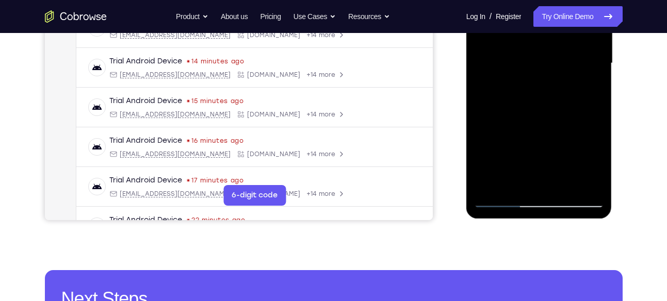
scroll to position [261, 0]
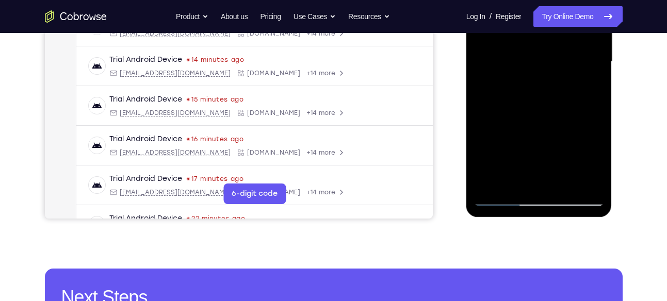
click at [505, 181] on div at bounding box center [539, 61] width 130 height 289
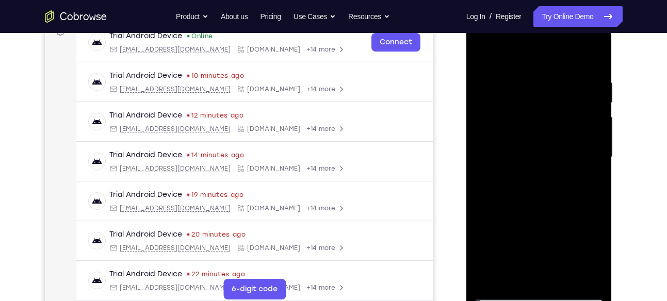
scroll to position [166, 0]
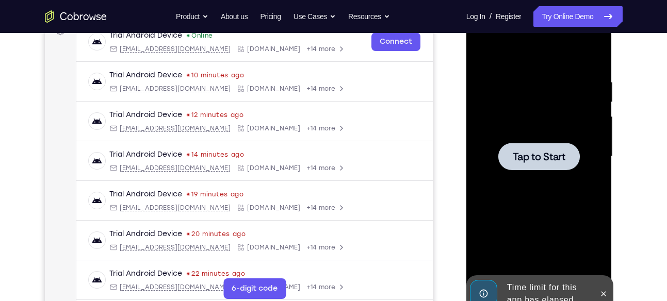
click at [540, 157] on span "Tap to Start" at bounding box center [539, 157] width 53 height 10
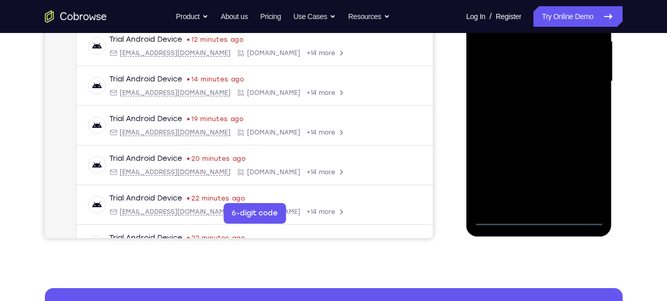
scroll to position [242, 0]
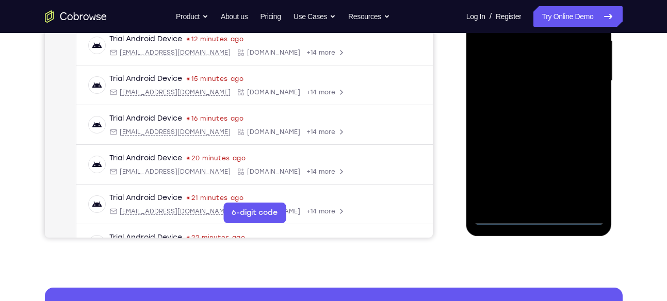
click at [539, 213] on div at bounding box center [539, 81] width 130 height 289
click at [537, 217] on div at bounding box center [539, 81] width 130 height 289
click at [583, 169] on div at bounding box center [539, 81] width 130 height 289
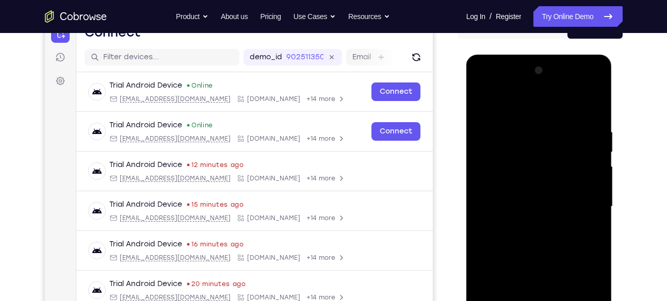
scroll to position [116, 0]
click at [484, 87] on div at bounding box center [539, 207] width 130 height 289
click at [580, 202] on div at bounding box center [539, 207] width 130 height 289
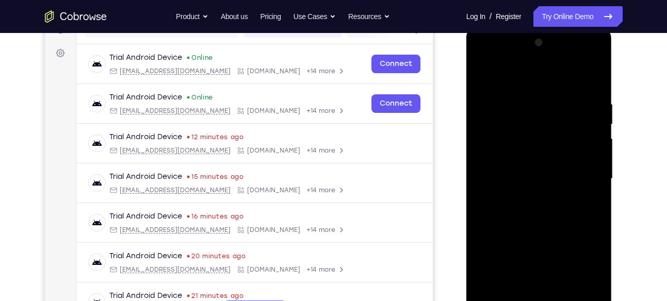
scroll to position [153, 0]
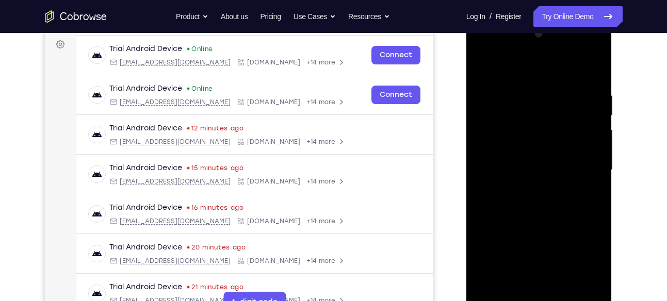
click at [530, 189] on div at bounding box center [539, 170] width 130 height 289
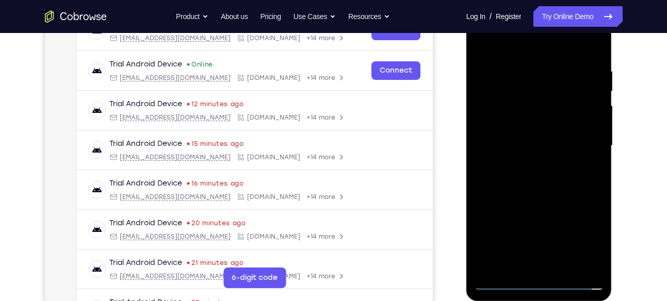
scroll to position [175, 0]
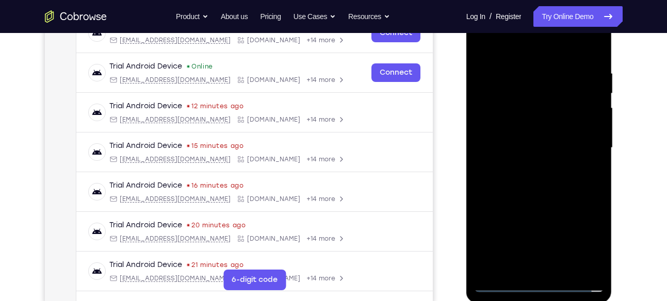
click at [539, 135] on div at bounding box center [539, 148] width 130 height 289
click at [536, 123] on div at bounding box center [539, 148] width 130 height 289
click at [534, 146] on div at bounding box center [539, 148] width 130 height 289
click at [549, 150] on div at bounding box center [539, 148] width 130 height 289
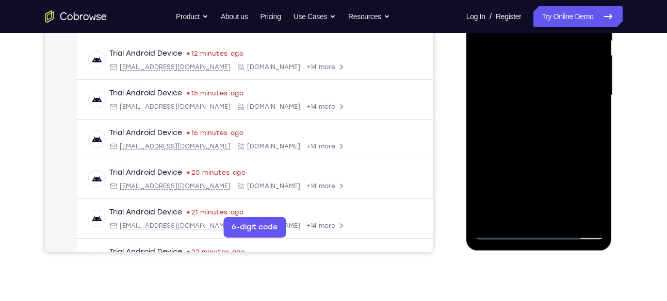
scroll to position [241, 0]
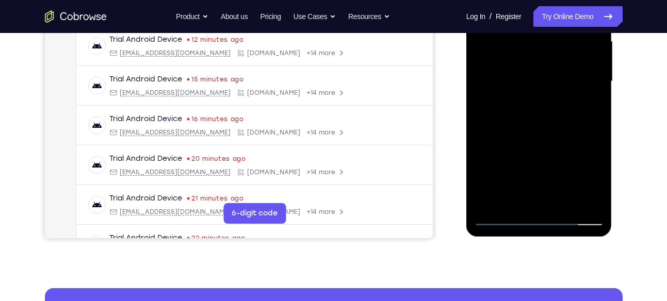
click at [546, 128] on div at bounding box center [539, 81] width 130 height 289
click at [562, 201] on div at bounding box center [539, 81] width 130 height 289
click at [534, 137] on div at bounding box center [539, 81] width 130 height 289
click at [555, 64] on div at bounding box center [539, 81] width 130 height 289
click at [517, 191] on div at bounding box center [539, 81] width 130 height 289
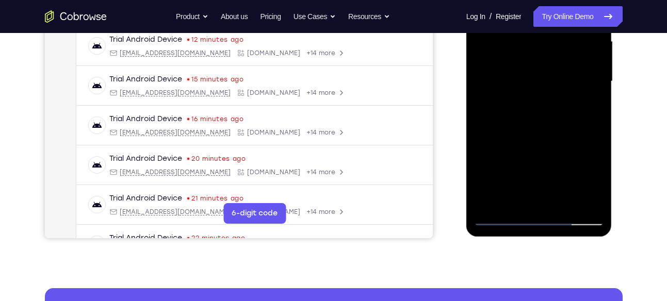
click at [507, 196] on div at bounding box center [539, 81] width 130 height 289
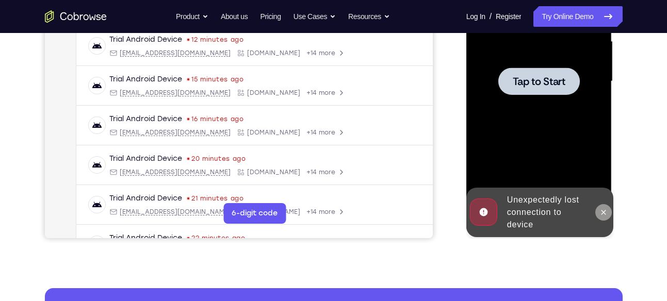
click at [600, 210] on icon at bounding box center [603, 212] width 8 height 8
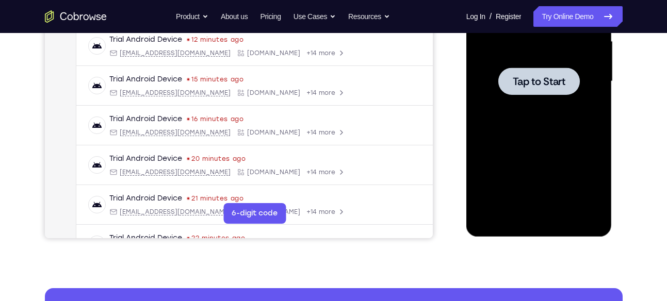
click at [543, 77] on span "Tap to Start" at bounding box center [539, 81] width 53 height 10
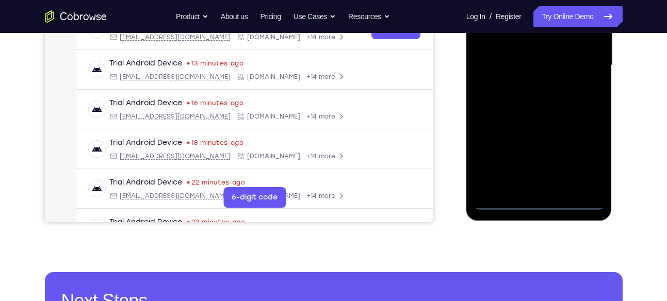
scroll to position [260, 0]
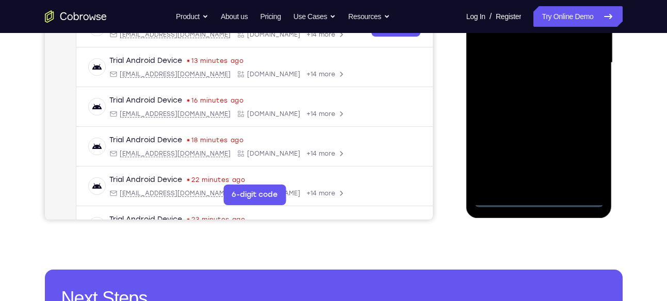
click at [541, 200] on div at bounding box center [539, 63] width 130 height 289
click at [582, 150] on div at bounding box center [539, 63] width 130 height 289
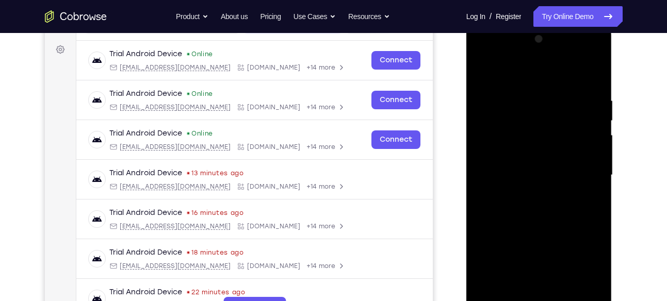
scroll to position [147, 0]
click at [483, 55] on div at bounding box center [539, 175] width 130 height 289
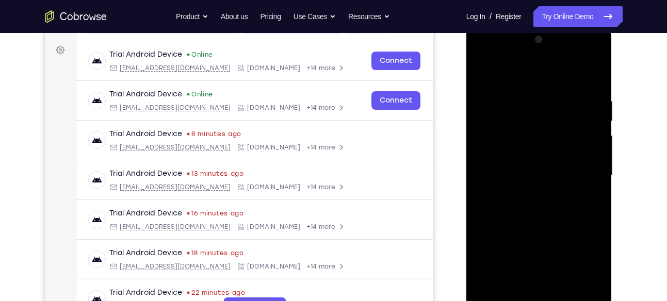
click at [581, 168] on div at bounding box center [539, 175] width 130 height 289
click at [531, 194] on div at bounding box center [539, 175] width 130 height 289
click at [544, 165] on div at bounding box center [539, 175] width 130 height 289
click at [538, 152] on div at bounding box center [539, 175] width 130 height 289
click at [538, 174] on div at bounding box center [539, 175] width 130 height 289
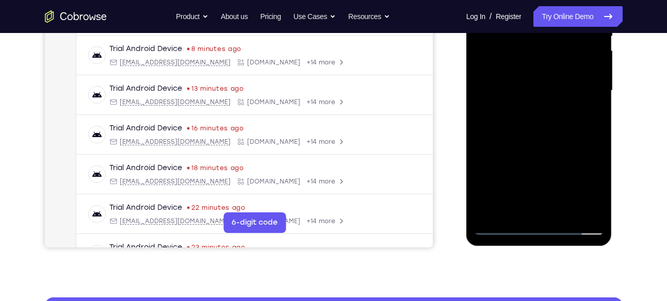
scroll to position [233, 0]
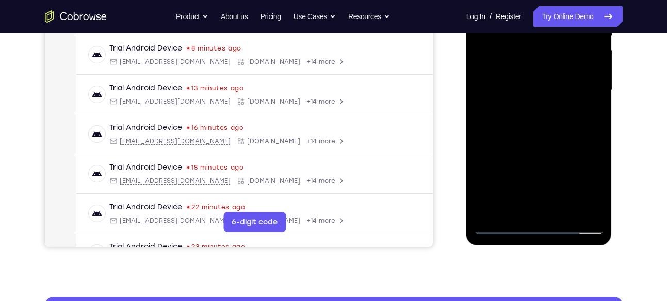
click at [541, 133] on div at bounding box center [539, 90] width 130 height 289
click at [562, 209] on div at bounding box center [539, 90] width 130 height 289
click at [538, 142] on div at bounding box center [539, 90] width 130 height 289
click at [541, 143] on div at bounding box center [539, 90] width 130 height 289
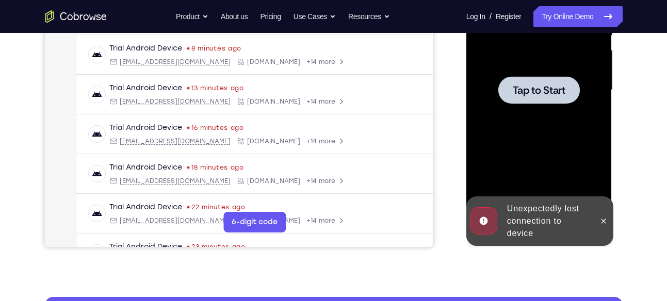
click at [550, 105] on div at bounding box center [539, 90] width 130 height 289
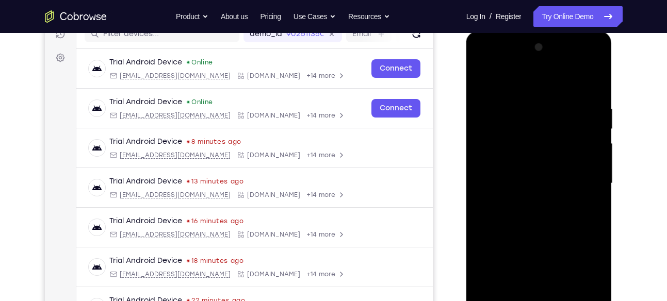
scroll to position [227, 0]
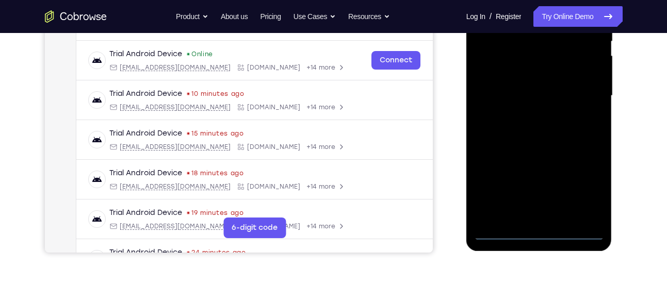
click at [539, 231] on div at bounding box center [539, 96] width 130 height 289
click at [579, 183] on div at bounding box center [539, 96] width 130 height 289
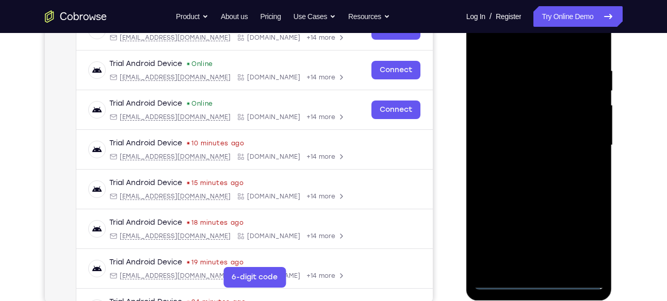
scroll to position [117, 0]
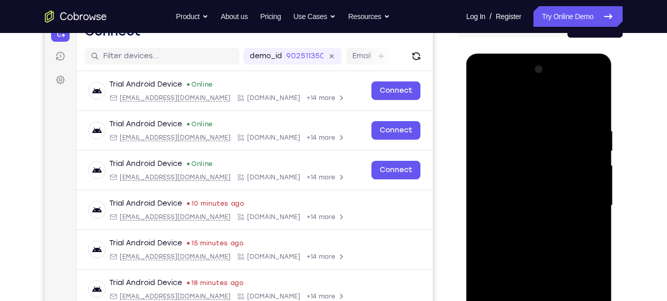
click at [483, 84] on div at bounding box center [539, 205] width 130 height 289
click at [581, 200] on div at bounding box center [539, 205] width 130 height 289
click at [529, 224] on div at bounding box center [539, 205] width 130 height 289
click at [546, 194] on div at bounding box center [539, 205] width 130 height 289
click at [535, 183] on div at bounding box center [539, 205] width 130 height 289
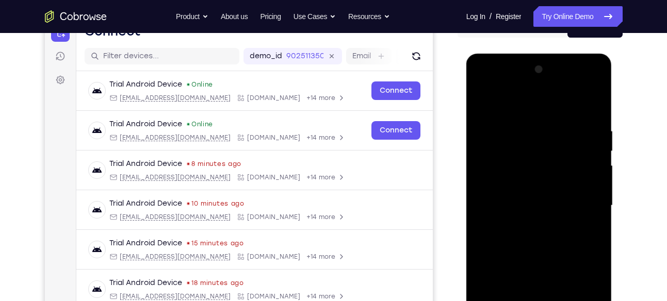
click at [537, 204] on div at bounding box center [539, 205] width 130 height 289
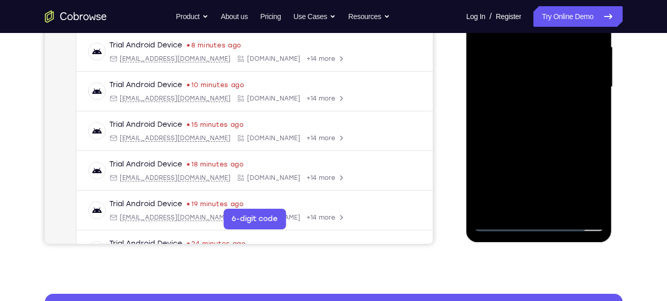
scroll to position [239, 0]
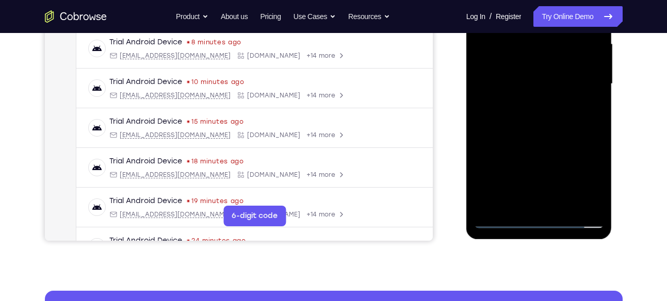
click at [558, 132] on div at bounding box center [539, 84] width 130 height 289
click at [562, 208] on div at bounding box center [539, 84] width 130 height 289
click at [545, 137] on div at bounding box center [539, 84] width 130 height 289
click at [531, 69] on div at bounding box center [539, 84] width 130 height 289
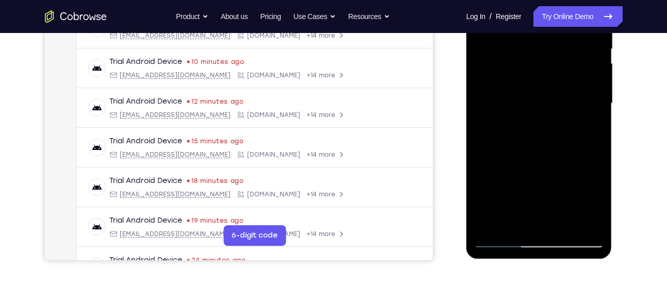
scroll to position [223, 0]
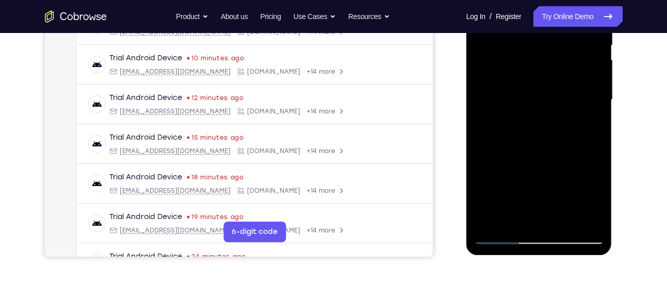
click at [532, 110] on div at bounding box center [539, 100] width 130 height 289
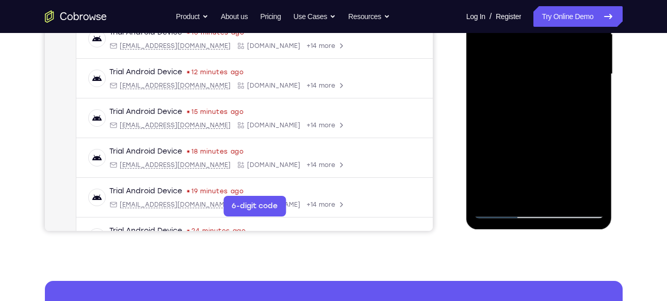
scroll to position [237, 0]
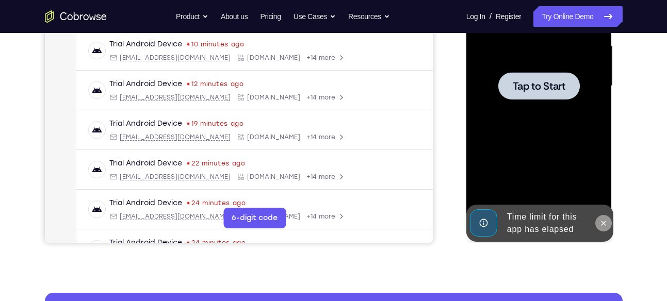
click at [601, 224] on icon at bounding box center [603, 223] width 8 height 8
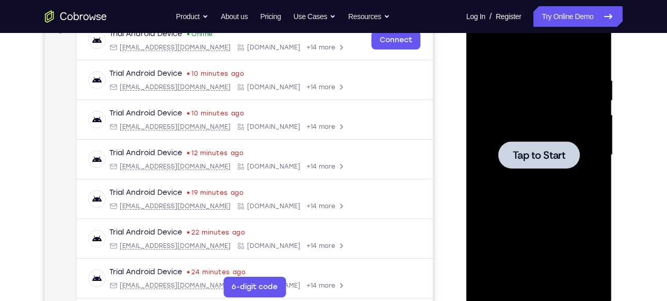
scroll to position [161, 0]
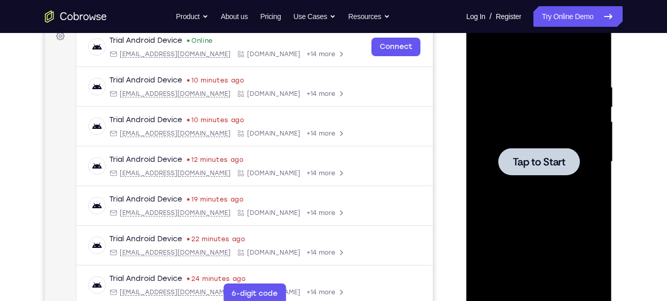
click at [533, 160] on span "Tap to Start" at bounding box center [539, 162] width 53 height 10
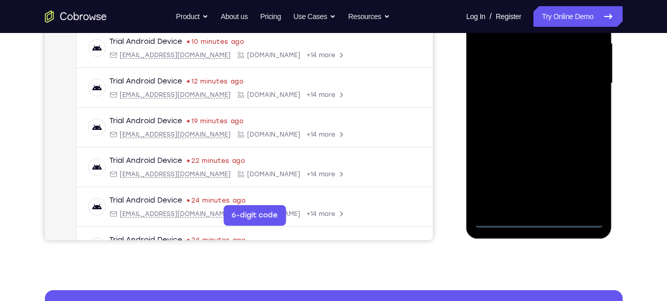
scroll to position [260, 0]
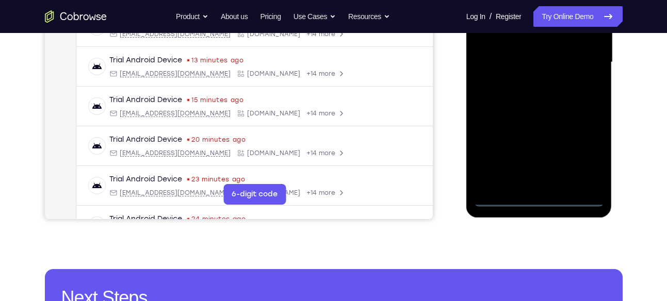
click at [538, 196] on div at bounding box center [539, 62] width 130 height 289
click at [585, 152] on div at bounding box center [539, 62] width 130 height 289
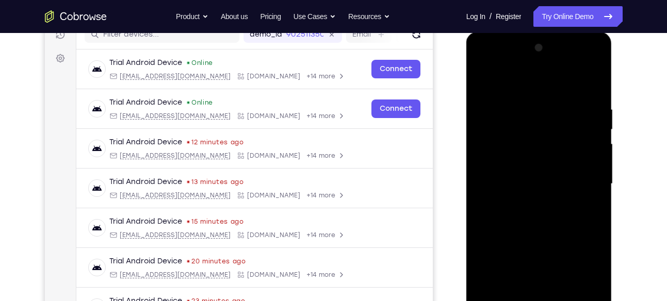
scroll to position [139, 0]
click at [482, 62] on div at bounding box center [539, 183] width 130 height 289
click at [582, 174] on div at bounding box center [539, 183] width 130 height 289
click at [533, 200] on div at bounding box center [539, 183] width 130 height 289
click at [536, 176] on div at bounding box center [539, 183] width 130 height 289
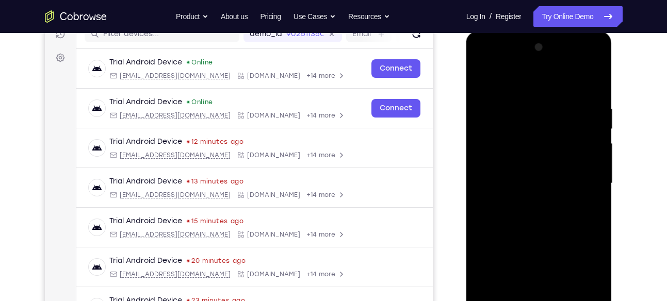
click at [538, 161] on div at bounding box center [539, 183] width 130 height 289
click at [536, 182] on div at bounding box center [539, 183] width 130 height 289
click at [534, 231] on div at bounding box center [539, 183] width 130 height 289
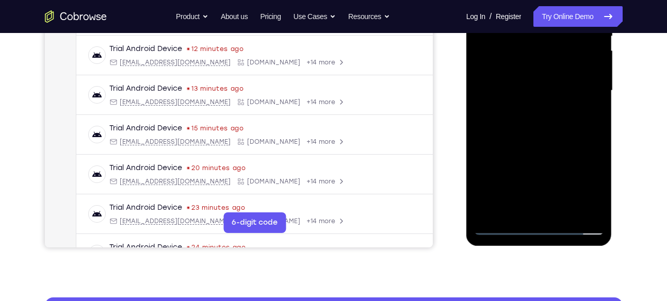
scroll to position [239, 0]
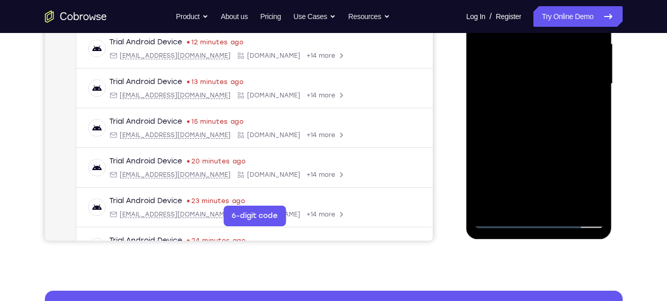
click at [565, 205] on div at bounding box center [539, 84] width 130 height 289
click at [526, 136] on div at bounding box center [539, 84] width 130 height 289
click at [540, 67] on div at bounding box center [539, 84] width 130 height 289
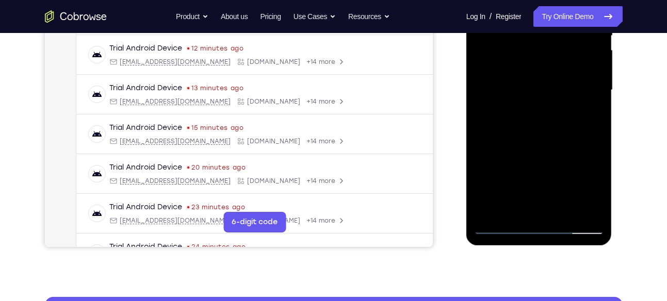
scroll to position [232, 0]
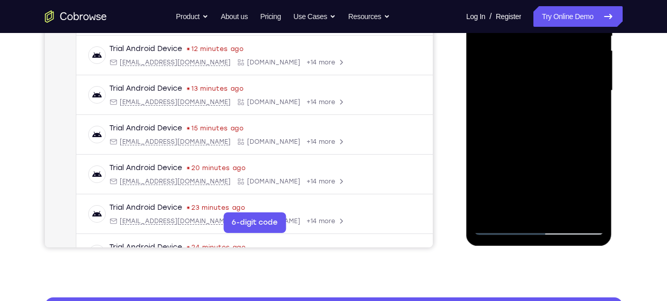
click at [592, 191] on div at bounding box center [539, 90] width 130 height 289
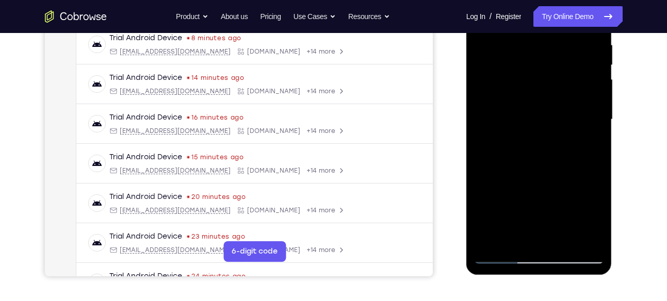
scroll to position [204, 0]
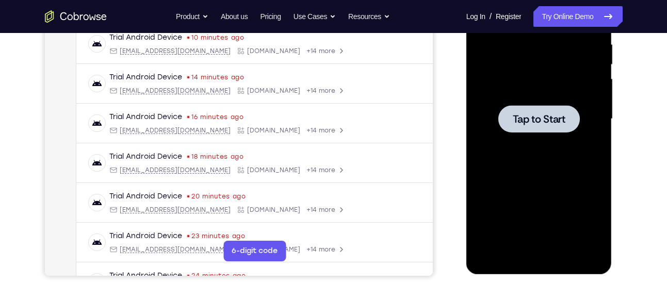
click at [550, 91] on div at bounding box center [539, 119] width 130 height 289
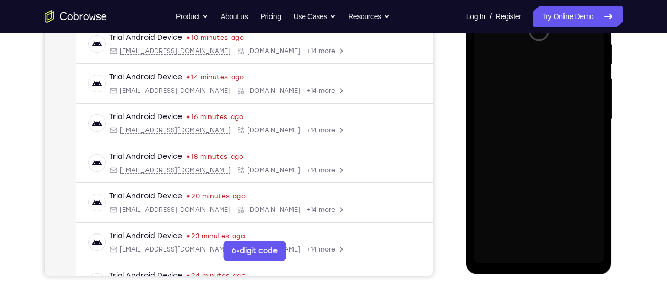
click at [550, 91] on div at bounding box center [539, 119] width 130 height 289
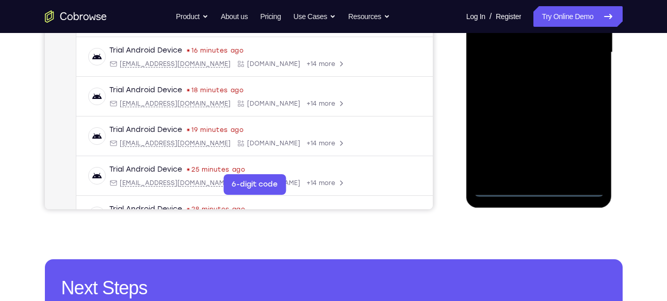
scroll to position [274, 0]
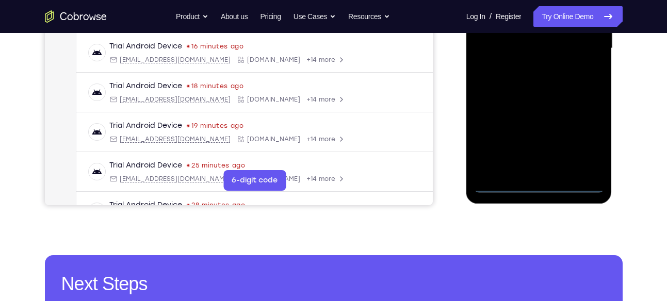
click at [540, 185] on div at bounding box center [539, 48] width 130 height 289
click at [583, 139] on div at bounding box center [539, 48] width 130 height 289
click at [544, 95] on div at bounding box center [539, 48] width 130 height 289
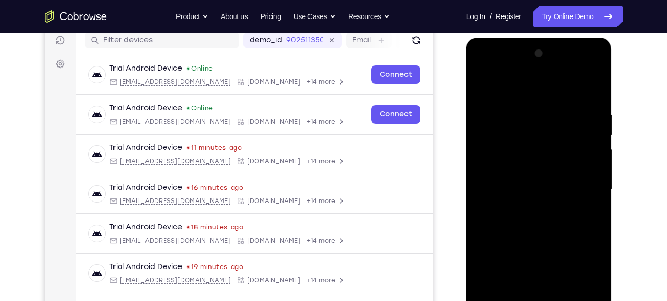
scroll to position [133, 0]
click at [582, 183] on div at bounding box center [539, 190] width 130 height 289
click at [527, 208] on div at bounding box center [539, 190] width 130 height 289
click at [541, 186] on div at bounding box center [539, 190] width 130 height 289
click at [539, 165] on div at bounding box center [539, 190] width 130 height 289
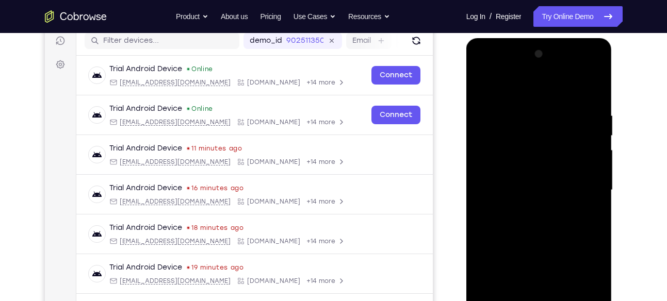
click at [536, 192] on div at bounding box center [539, 190] width 130 height 289
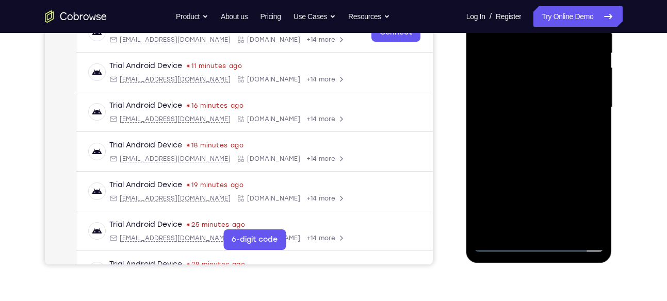
scroll to position [216, 0]
click at [551, 154] on div at bounding box center [539, 107] width 130 height 289
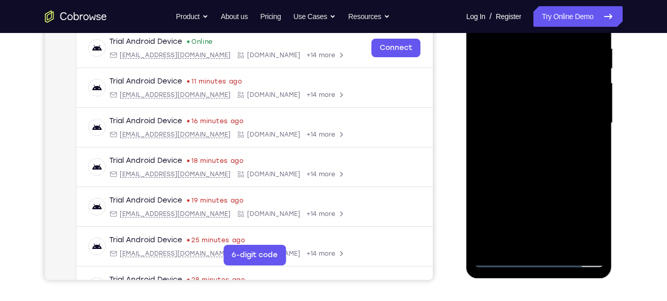
scroll to position [192, 0]
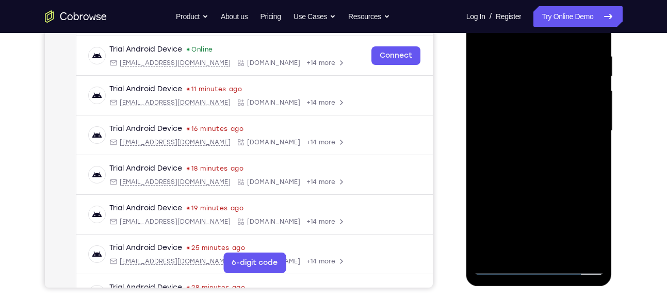
click at [511, 94] on div at bounding box center [539, 131] width 130 height 289
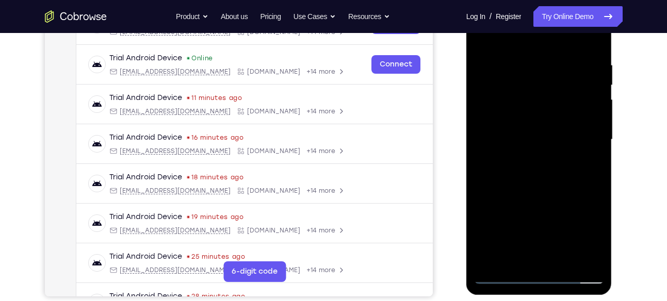
scroll to position [185, 0]
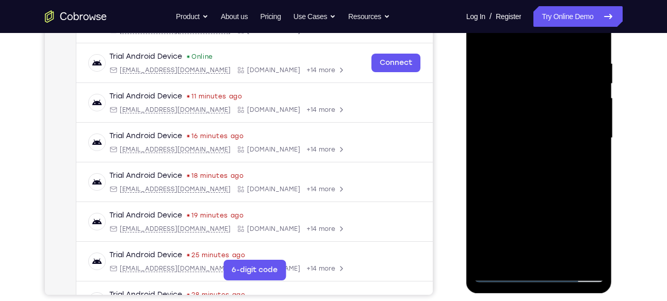
click at [543, 161] on div at bounding box center [539, 138] width 130 height 289
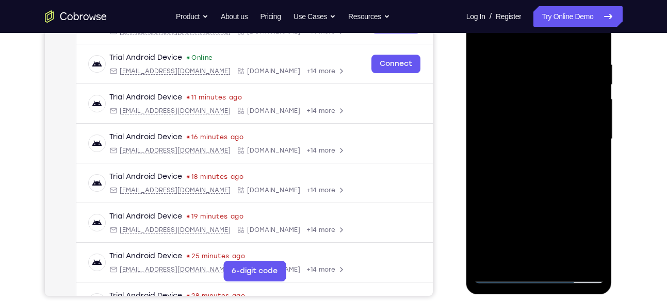
scroll to position [182, 0]
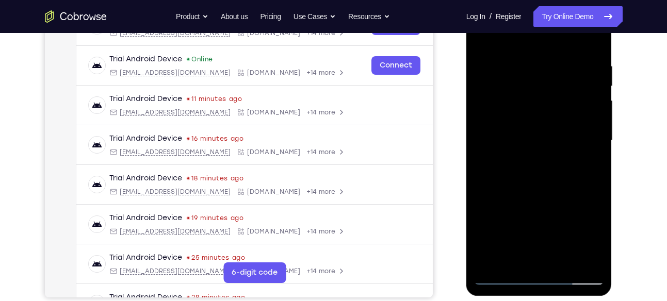
click at [508, 109] on div at bounding box center [539, 140] width 130 height 289
click at [533, 132] on div at bounding box center [539, 140] width 130 height 289
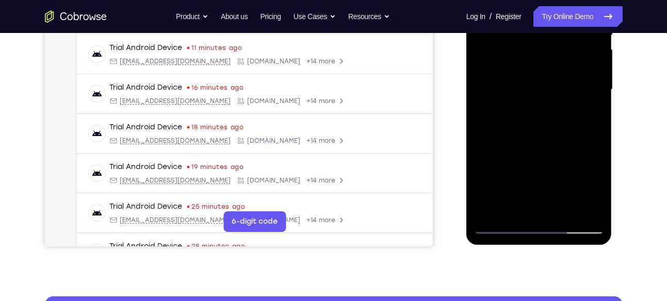
scroll to position [233, 0]
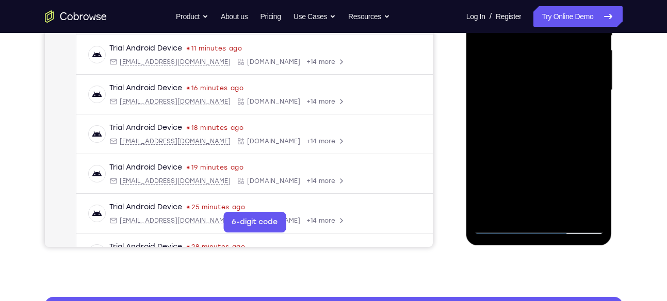
click at [542, 135] on div at bounding box center [539, 90] width 130 height 289
click at [564, 209] on div at bounding box center [539, 90] width 130 height 289
click at [546, 141] on div at bounding box center [539, 90] width 130 height 289
click at [537, 143] on div at bounding box center [539, 90] width 130 height 289
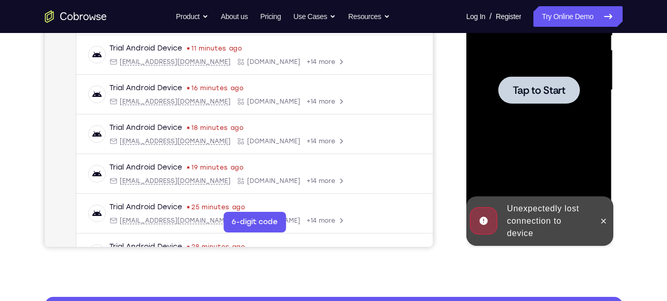
click at [536, 85] on span "Tap to Start" at bounding box center [539, 90] width 53 height 10
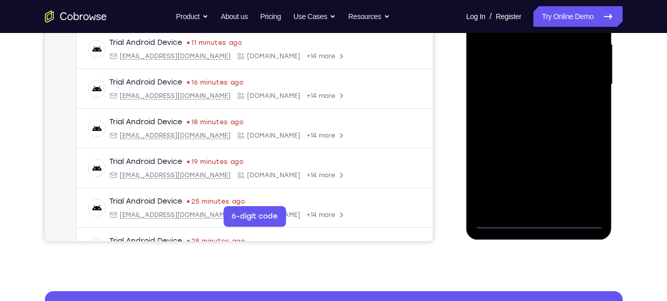
scroll to position [239, 0]
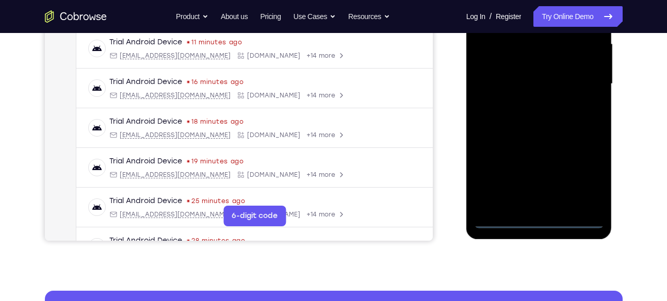
click at [540, 217] on div at bounding box center [539, 84] width 130 height 289
click at [539, 219] on div at bounding box center [539, 84] width 130 height 289
click at [577, 169] on div at bounding box center [539, 84] width 130 height 289
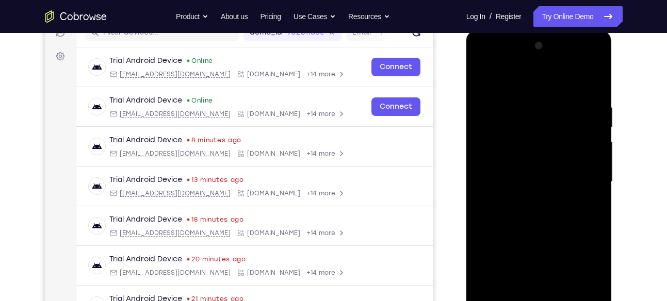
scroll to position [138, 0]
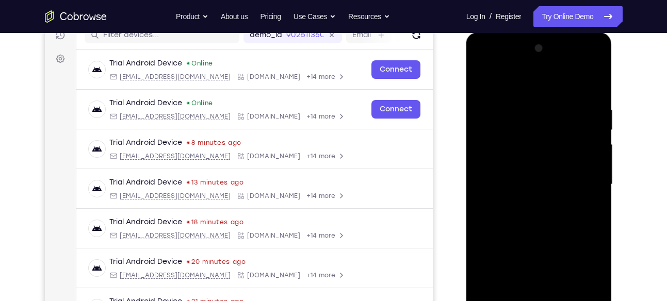
click at [484, 62] on div at bounding box center [539, 184] width 130 height 289
click at [583, 180] on div at bounding box center [539, 184] width 130 height 289
click at [531, 203] on div at bounding box center [539, 184] width 130 height 289
click at [550, 172] on div at bounding box center [539, 184] width 130 height 289
click at [533, 161] on div at bounding box center [539, 184] width 130 height 289
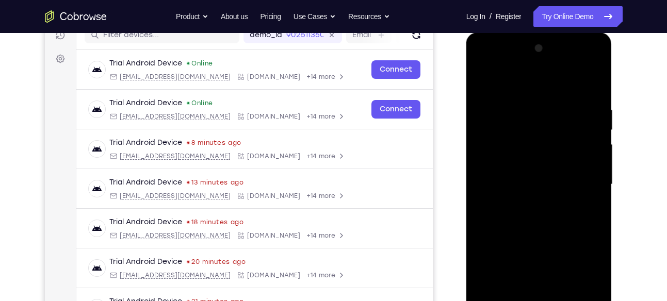
click at [546, 182] on div at bounding box center [539, 184] width 130 height 289
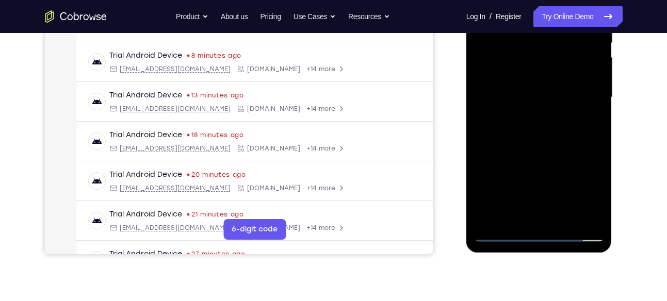
scroll to position [229, 0]
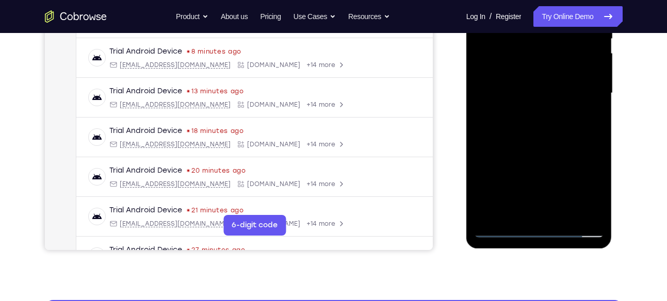
click at [551, 140] on div at bounding box center [539, 93] width 130 height 289
click at [566, 211] on div at bounding box center [539, 93] width 130 height 289
click at [538, 145] on div at bounding box center [539, 93] width 130 height 289
click at [531, 78] on div at bounding box center [539, 93] width 130 height 289
click at [596, 191] on div at bounding box center [539, 93] width 130 height 289
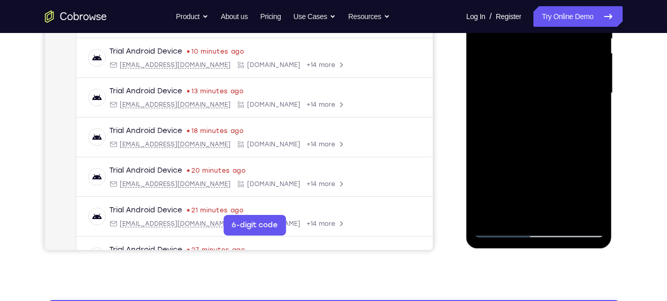
click at [596, 191] on div at bounding box center [539, 93] width 130 height 289
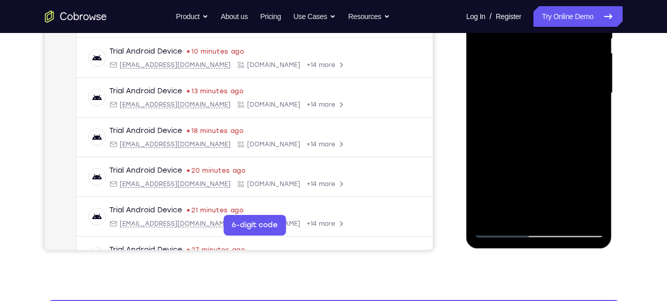
click at [596, 191] on div at bounding box center [539, 93] width 130 height 289
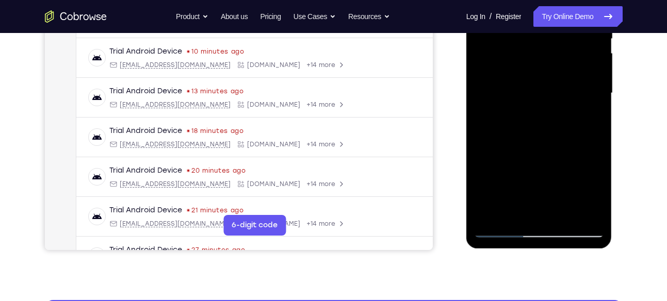
click at [596, 191] on div at bounding box center [539, 93] width 130 height 289
click at [593, 189] on div at bounding box center [539, 93] width 130 height 289
click at [595, 190] on div at bounding box center [539, 93] width 130 height 289
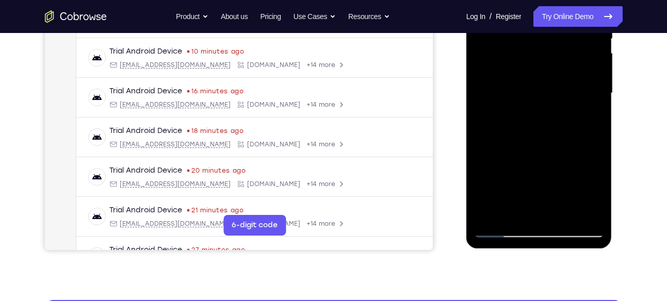
click at [595, 190] on div at bounding box center [539, 93] width 130 height 289
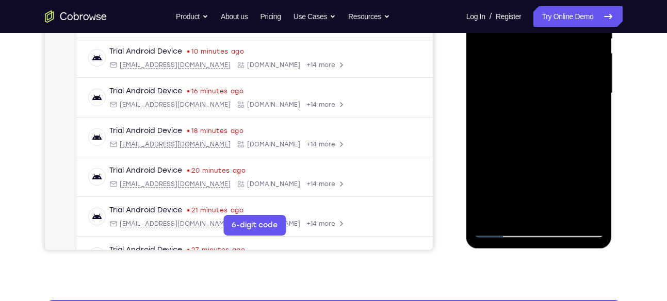
click at [595, 190] on div at bounding box center [539, 93] width 130 height 289
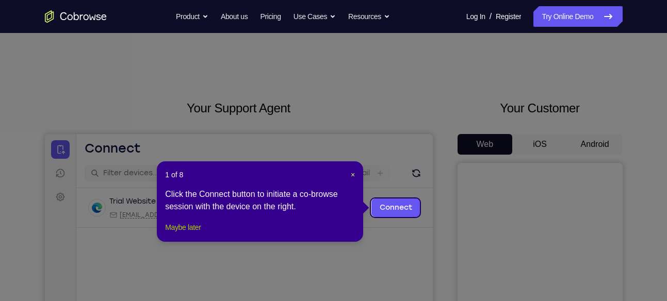
click at [191, 234] on button "Maybe later" at bounding box center [183, 227] width 36 height 12
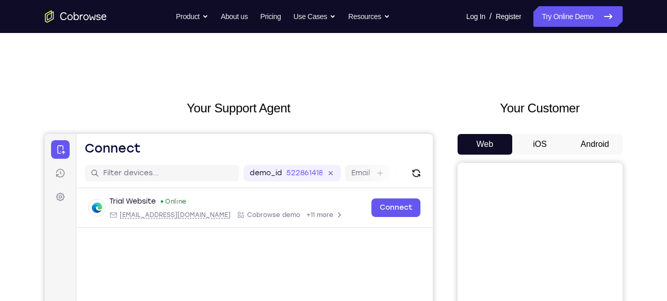
click at [600, 150] on button "Android" at bounding box center [594, 144] width 55 height 21
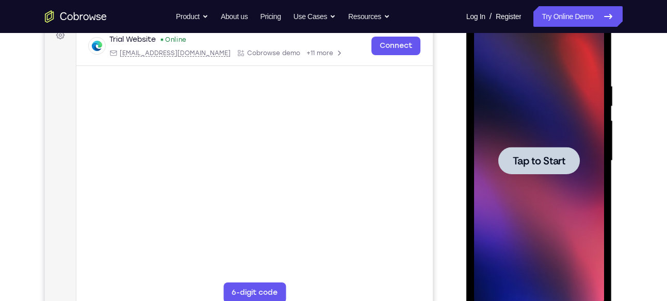
click at [541, 163] on span "Tap to Start" at bounding box center [539, 161] width 53 height 10
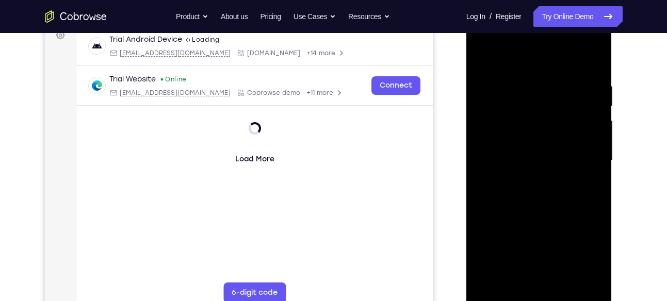
scroll to position [210, 0]
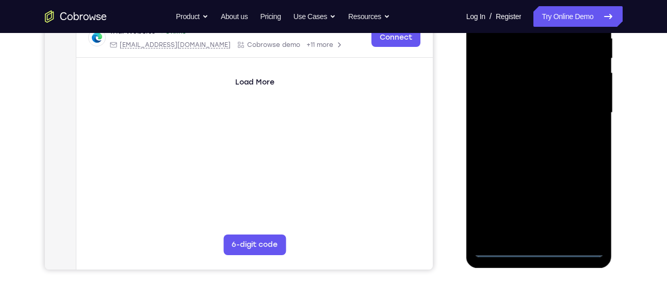
click at [541, 244] on div at bounding box center [539, 113] width 130 height 289
click at [537, 250] on div at bounding box center [539, 113] width 130 height 289
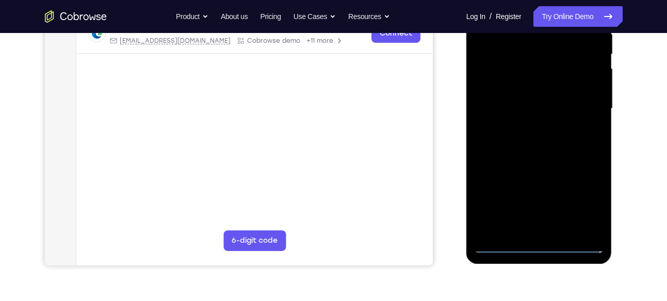
scroll to position [215, 0]
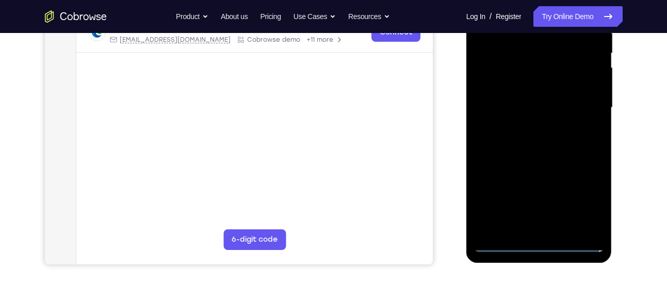
click at [538, 243] on div at bounding box center [539, 107] width 130 height 289
click at [585, 195] on div at bounding box center [539, 107] width 130 height 289
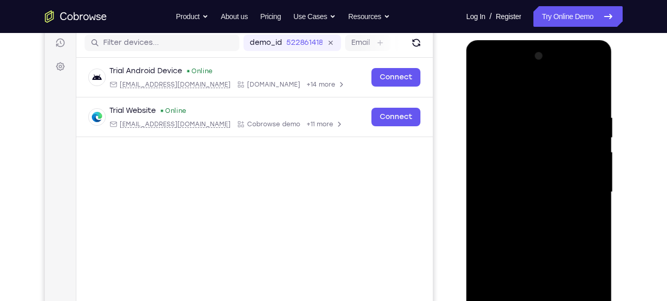
scroll to position [107, 0]
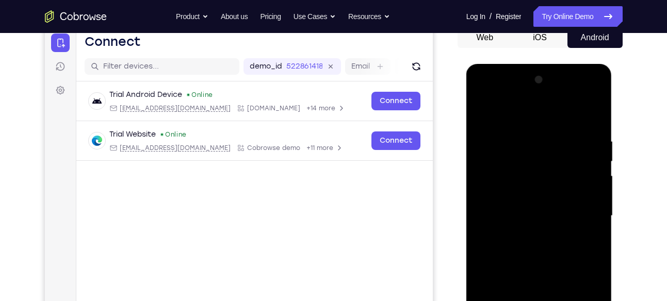
click at [482, 91] on div at bounding box center [539, 216] width 130 height 289
click at [582, 212] on div at bounding box center [539, 216] width 130 height 289
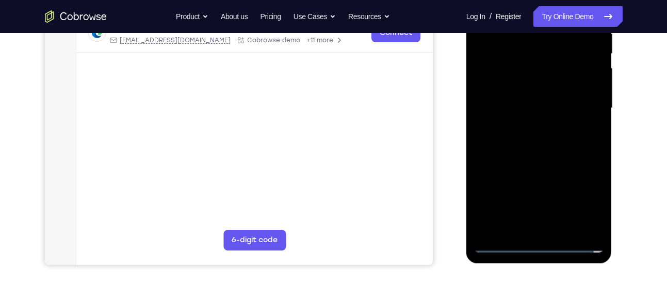
scroll to position [216, 0]
click at [530, 226] on div at bounding box center [539, 107] width 130 height 289
click at [523, 95] on div at bounding box center [539, 107] width 130 height 289
click at [530, 85] on div at bounding box center [539, 107] width 130 height 289
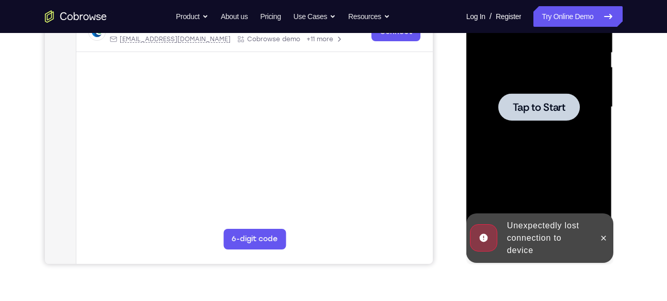
click at [533, 102] on span "Tap to Start" at bounding box center [539, 107] width 53 height 10
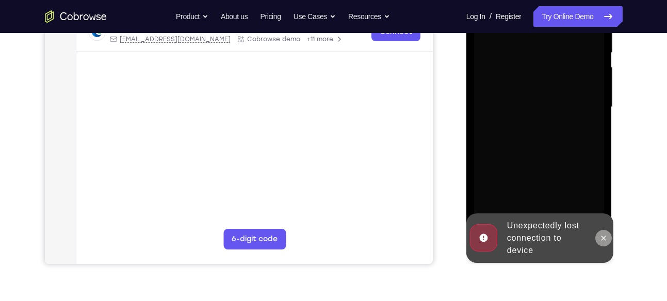
click at [603, 240] on icon at bounding box center [603, 238] width 8 height 8
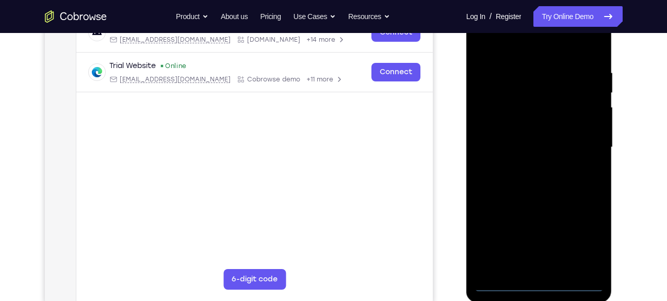
scroll to position [175, 0]
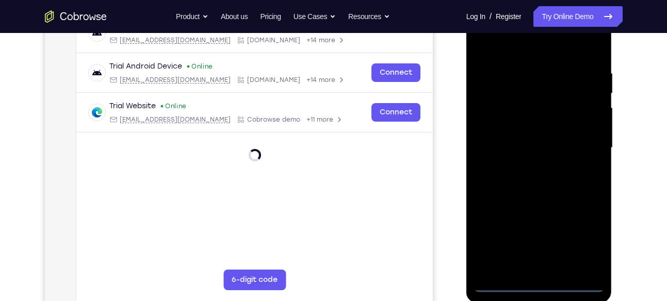
click at [539, 281] on div at bounding box center [539, 148] width 130 height 289
click at [540, 283] on div at bounding box center [539, 148] width 130 height 289
click at [587, 236] on div at bounding box center [539, 148] width 130 height 289
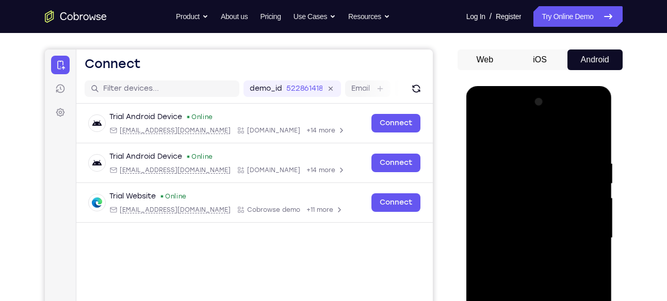
scroll to position [84, 0]
click at [483, 116] on div at bounding box center [539, 238] width 130 height 289
click at [581, 229] on div at bounding box center [539, 238] width 130 height 289
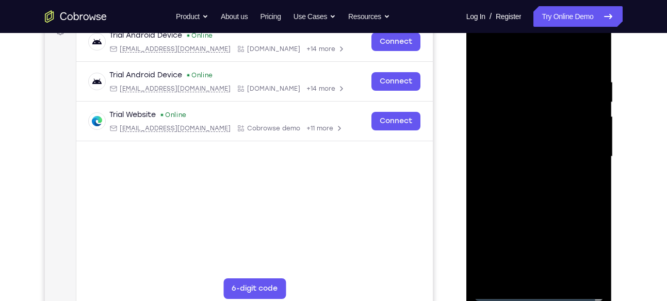
scroll to position [167, 0]
click at [529, 174] on div at bounding box center [539, 156] width 130 height 289
click at [534, 145] on div at bounding box center [539, 156] width 130 height 289
click at [539, 134] on div at bounding box center [539, 156] width 130 height 289
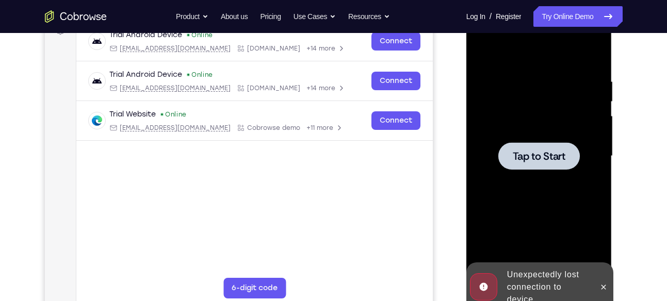
click at [532, 153] on span "Tap to Start" at bounding box center [539, 156] width 53 height 10
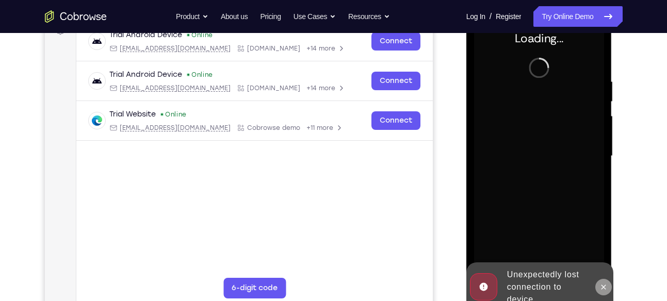
click at [601, 283] on icon at bounding box center [603, 287] width 8 height 8
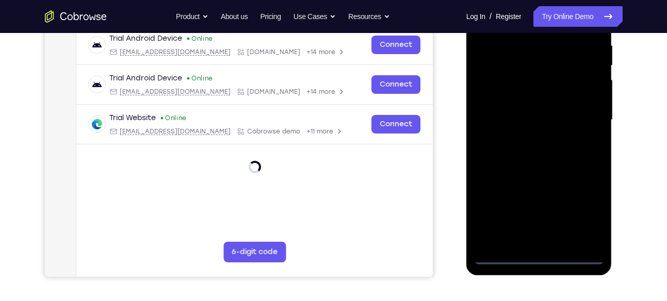
scroll to position [207, 0]
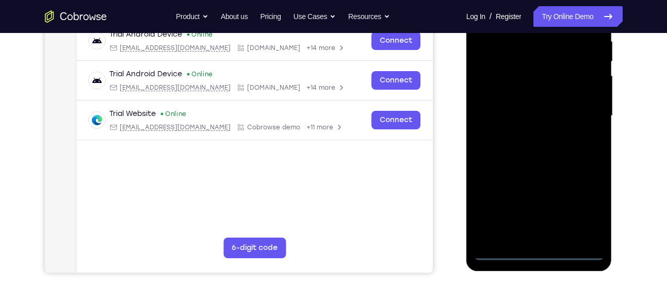
click at [539, 251] on div at bounding box center [539, 116] width 130 height 289
click at [582, 209] on div at bounding box center [539, 116] width 130 height 289
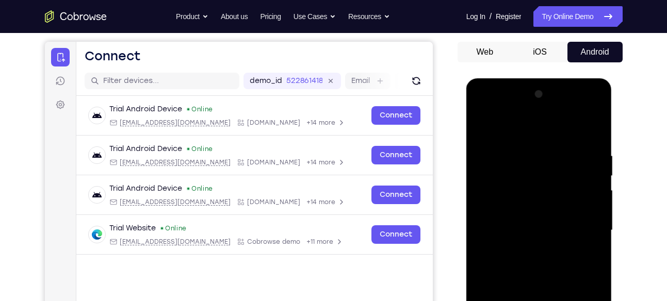
scroll to position [92, 0]
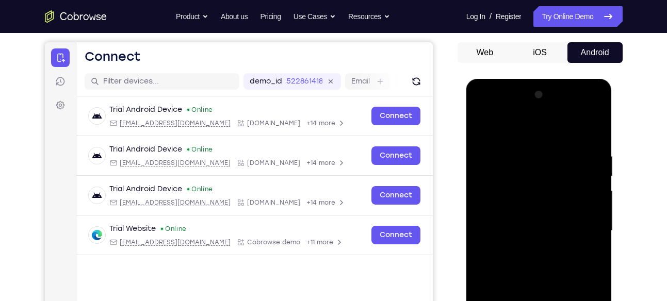
click at [483, 110] on div at bounding box center [539, 231] width 130 height 289
click at [582, 221] on div at bounding box center [539, 231] width 130 height 289
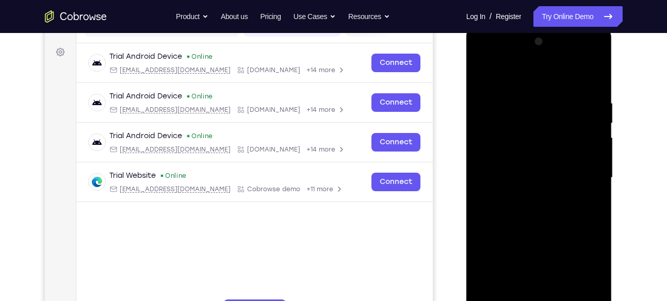
scroll to position [145, 0]
click at [530, 193] on div at bounding box center [539, 177] width 130 height 289
click at [547, 167] on div at bounding box center [539, 177] width 130 height 289
click at [534, 152] on div at bounding box center [539, 177] width 130 height 289
click at [531, 174] on div at bounding box center [539, 177] width 130 height 289
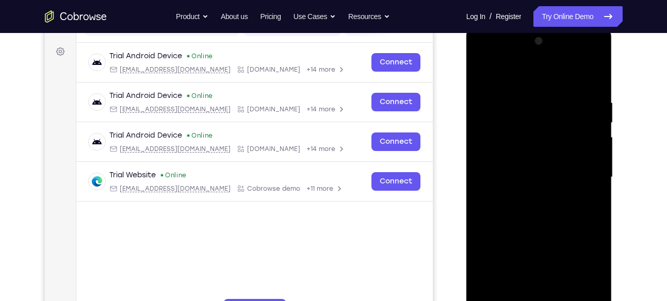
click at [537, 211] on div at bounding box center [539, 177] width 130 height 289
click at [544, 203] on div at bounding box center [539, 177] width 130 height 289
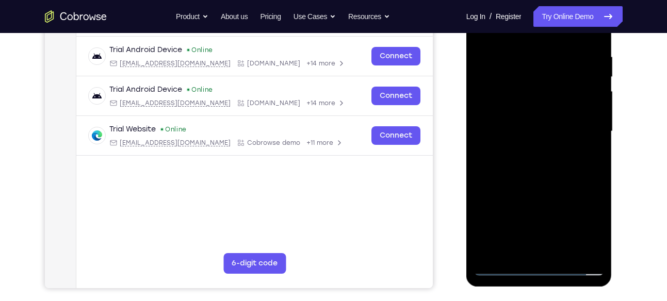
scroll to position [192, 0]
click at [545, 175] on div at bounding box center [539, 131] width 130 height 289
click at [563, 252] on div at bounding box center [539, 131] width 130 height 289
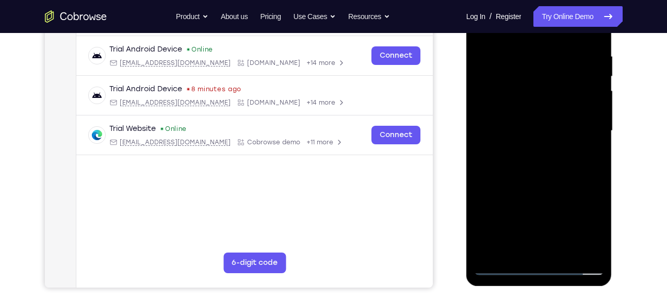
click at [525, 182] on div at bounding box center [539, 131] width 130 height 289
click at [522, 112] on div at bounding box center [539, 131] width 130 height 289
click at [487, 248] on div at bounding box center [539, 131] width 130 height 289
click at [575, 231] on div at bounding box center [539, 131] width 130 height 289
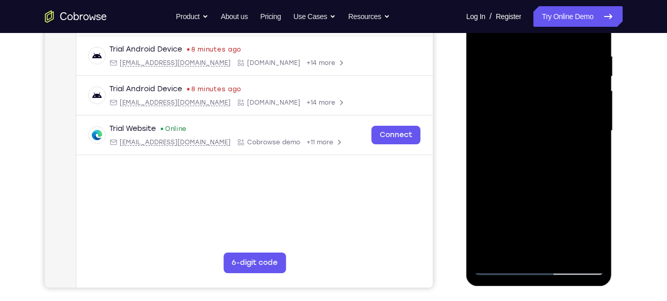
drag, startPoint x: 523, startPoint y: 54, endPoint x: 577, endPoint y: 50, distance: 53.3
click at [577, 50] on div at bounding box center [539, 131] width 130 height 289
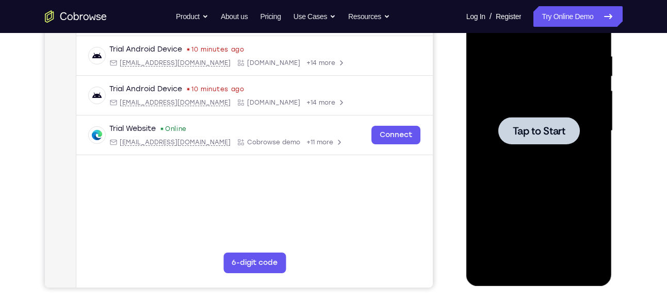
click at [523, 110] on div at bounding box center [539, 131] width 130 height 289
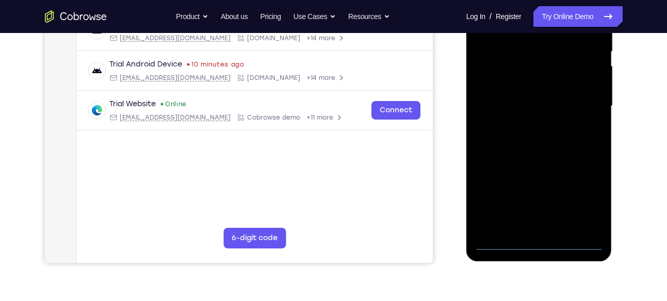
scroll to position [254, 0]
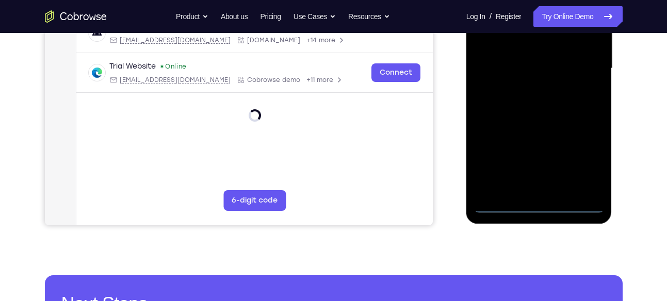
click at [541, 202] on div at bounding box center [539, 68] width 130 height 289
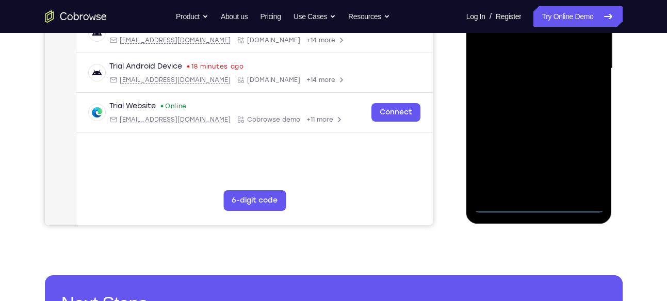
click at [544, 207] on div at bounding box center [539, 68] width 130 height 289
click at [582, 163] on div at bounding box center [539, 68] width 130 height 289
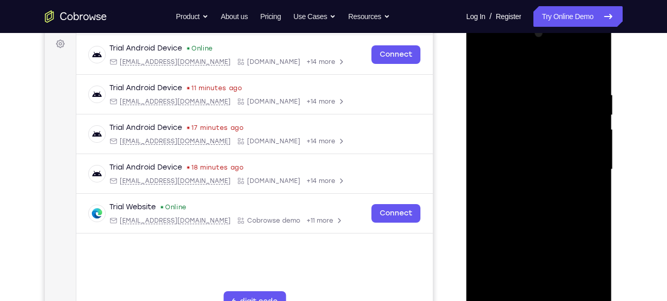
scroll to position [131, 0]
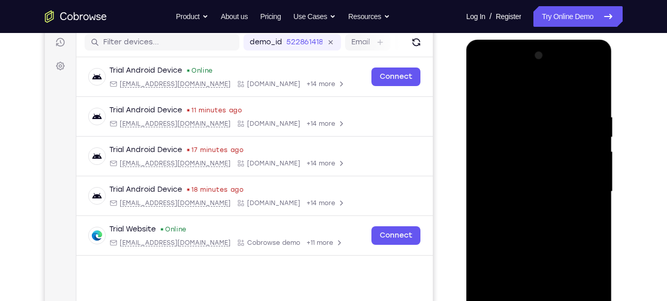
click at [482, 72] on div at bounding box center [539, 191] width 130 height 289
click at [585, 187] on div at bounding box center [539, 191] width 130 height 289
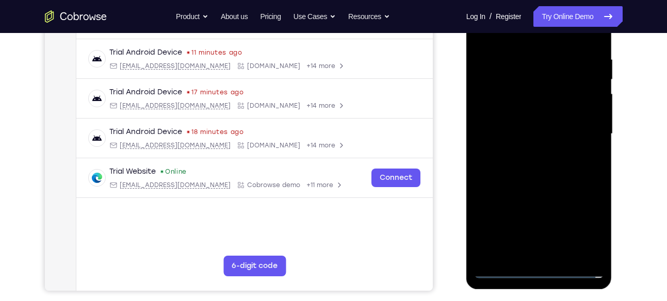
scroll to position [145, 0]
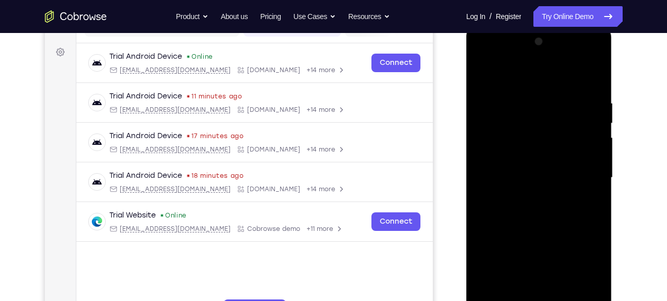
click at [527, 196] on div at bounding box center [539, 178] width 130 height 289
click at [537, 157] on div at bounding box center [539, 178] width 130 height 289
click at [514, 168] on div at bounding box center [539, 178] width 130 height 289
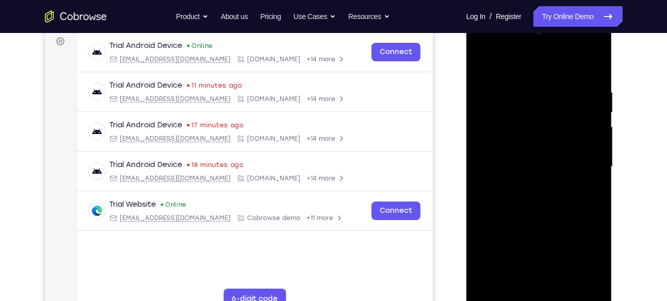
scroll to position [162, 0]
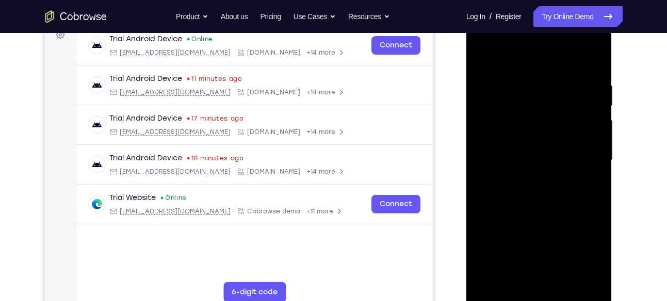
click at [532, 180] on div at bounding box center [539, 160] width 130 height 289
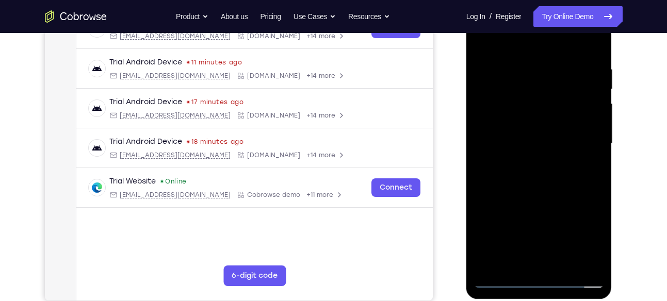
scroll to position [176, 0]
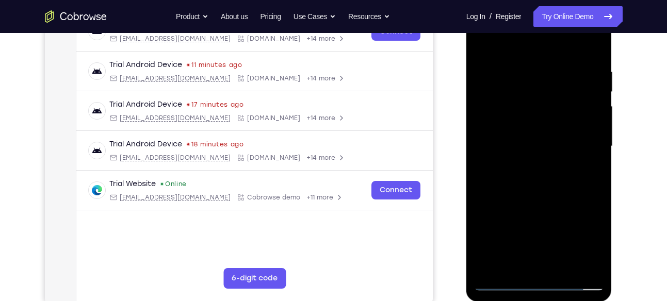
click at [539, 123] on div at bounding box center [539, 146] width 130 height 289
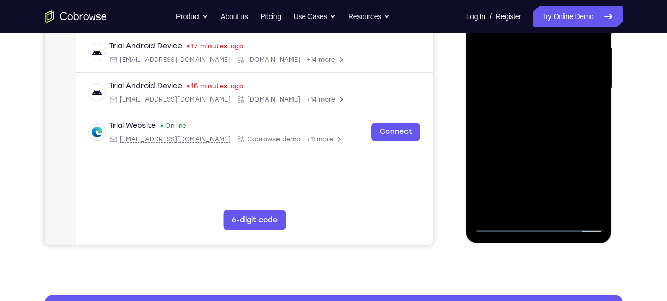
scroll to position [247, 0]
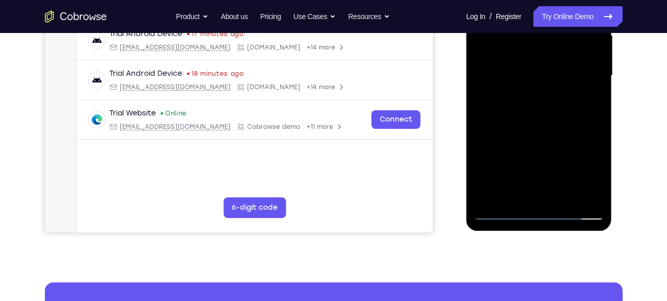
click at [562, 197] on div at bounding box center [539, 75] width 130 height 289
click at [539, 129] on div at bounding box center [539, 75] width 130 height 289
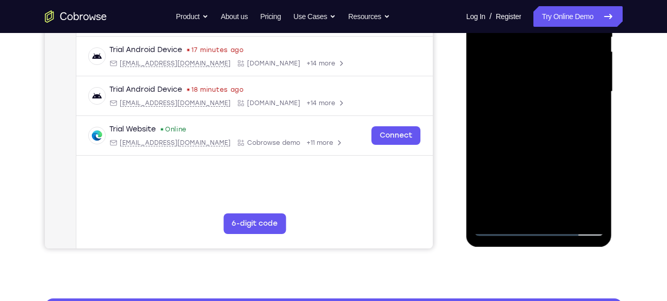
scroll to position [230, 0]
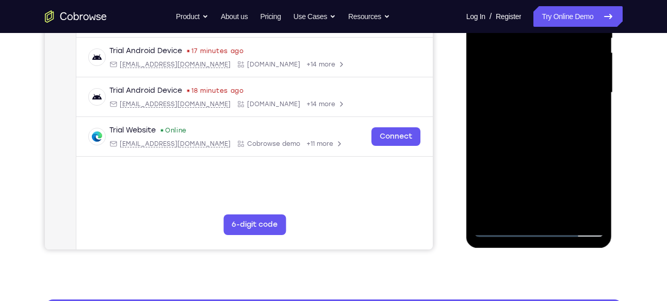
click at [518, 84] on div at bounding box center [539, 92] width 130 height 289
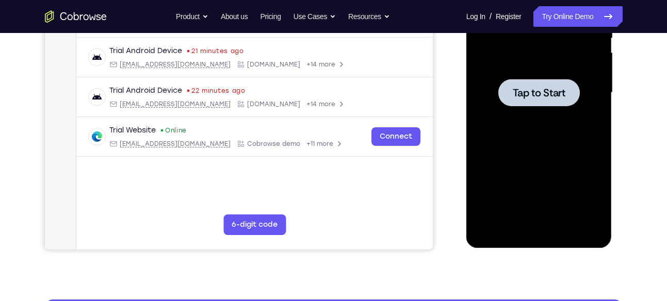
click at [560, 88] on span "Tap to Start" at bounding box center [539, 93] width 53 height 10
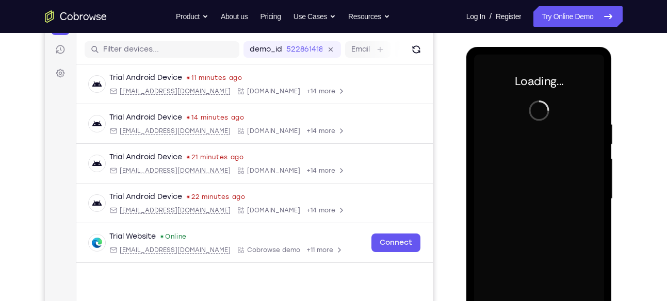
scroll to position [123, 0]
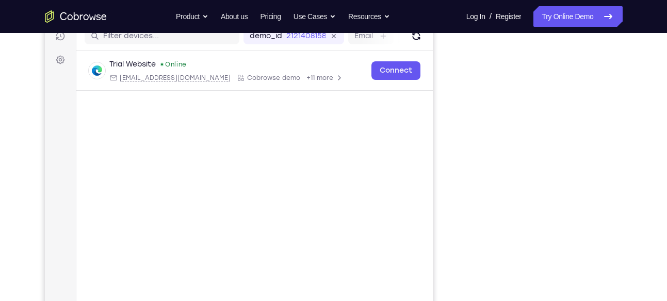
scroll to position [137, 0]
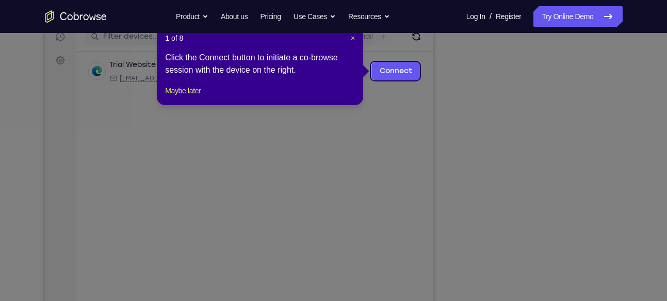
click at [583, 168] on icon at bounding box center [337, 150] width 675 height 301
click at [199, 97] on button "Maybe later" at bounding box center [183, 91] width 36 height 12
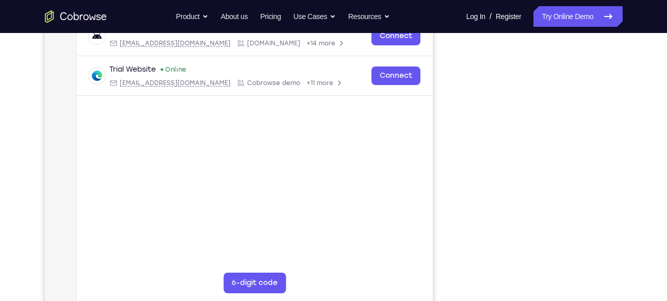
scroll to position [171, 0]
